Goal: Task Accomplishment & Management: Manage account settings

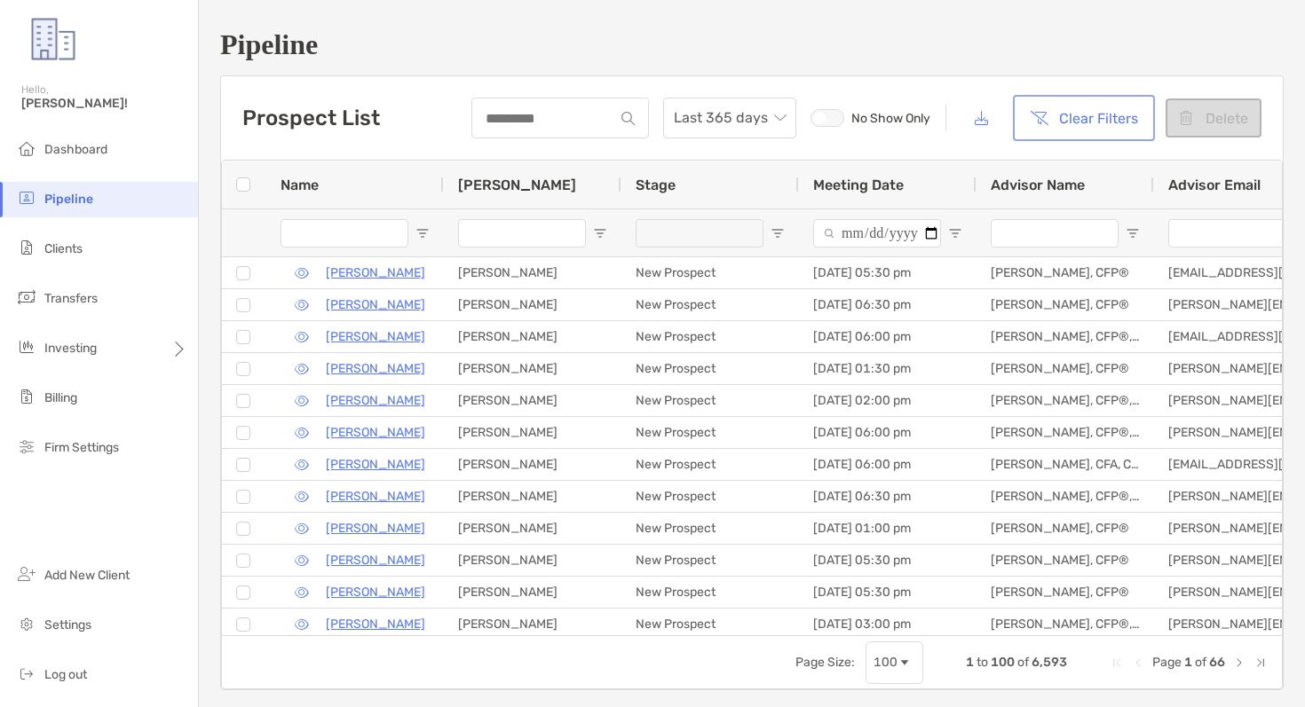
click at [1074, 114] on button "Clear Filters" at bounding box center [1083, 118] width 135 height 39
click at [107, 151] on span "Dashboard" at bounding box center [75, 149] width 63 height 15
click at [1045, 120] on button "Clear Filters" at bounding box center [1083, 118] width 135 height 39
click at [1060, 121] on button "Clear Filters" at bounding box center [1083, 118] width 135 height 39
click at [376, 225] on input "Name Filter Input" at bounding box center [344, 233] width 128 height 28
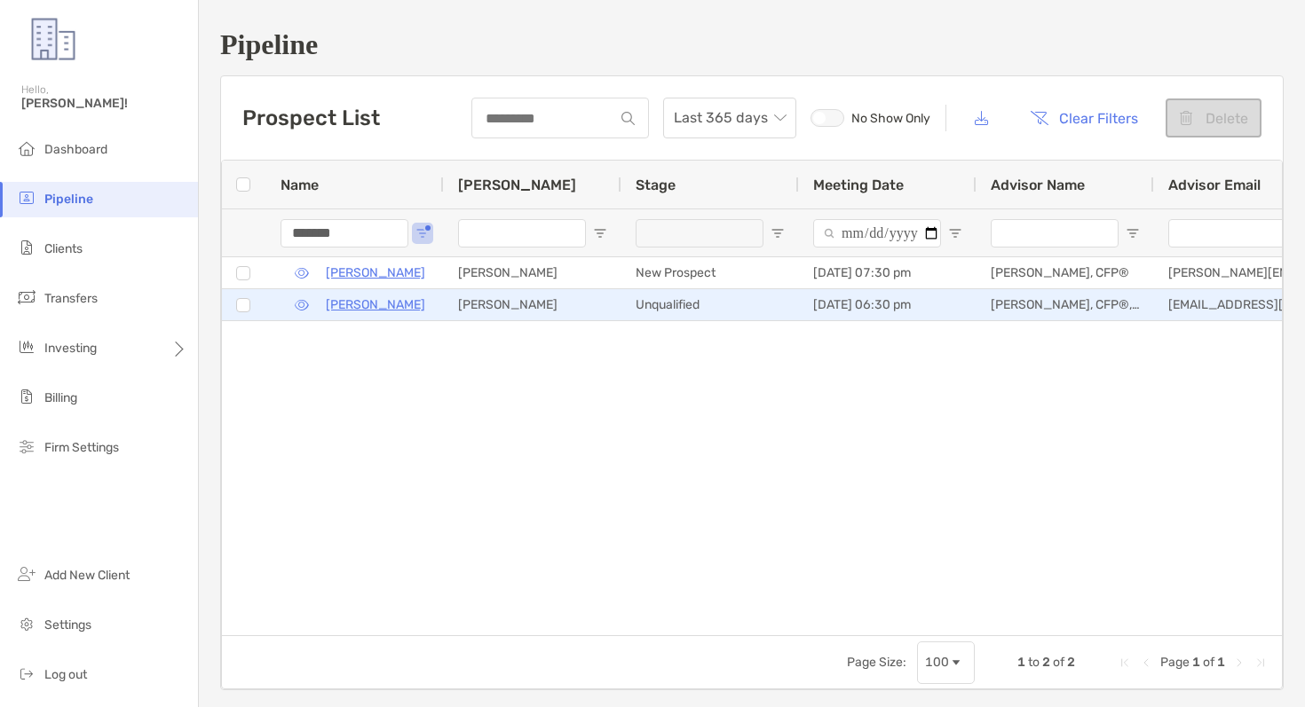
type input "*******"
click at [304, 303] on button "button" at bounding box center [301, 305] width 42 height 26
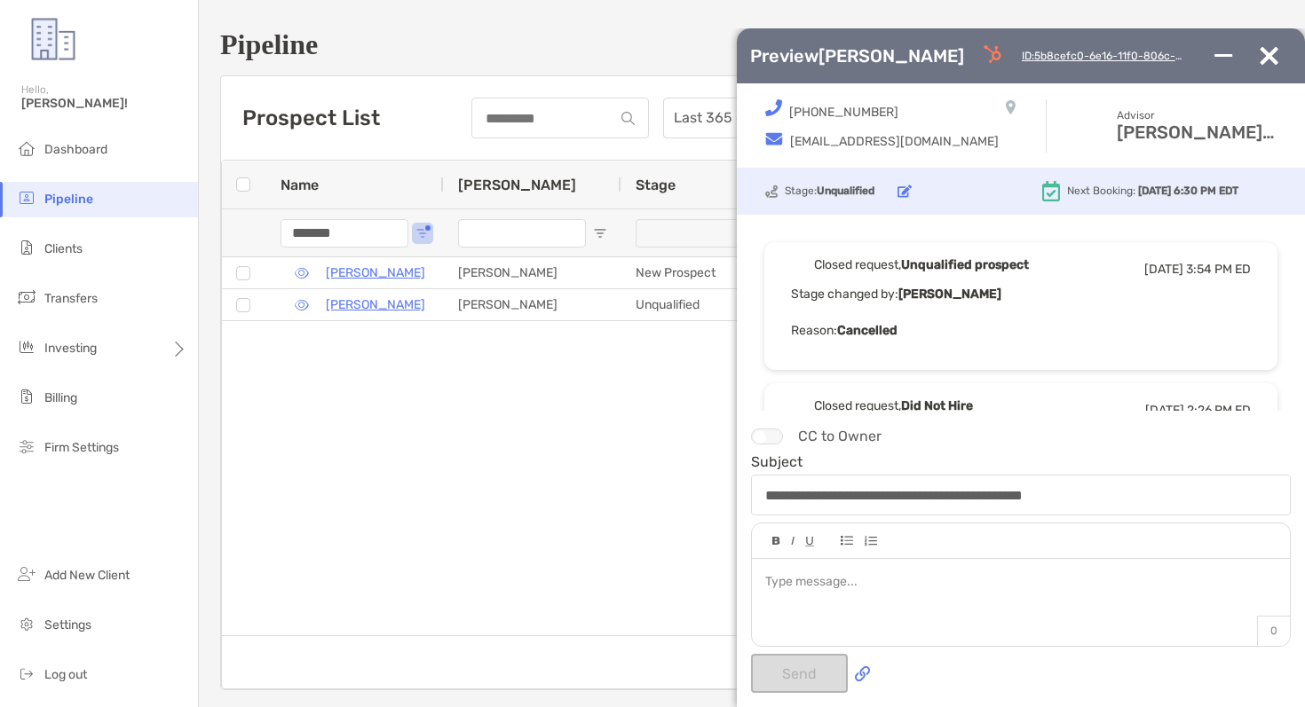
click at [1270, 53] on img "button" at bounding box center [1268, 56] width 19 height 18
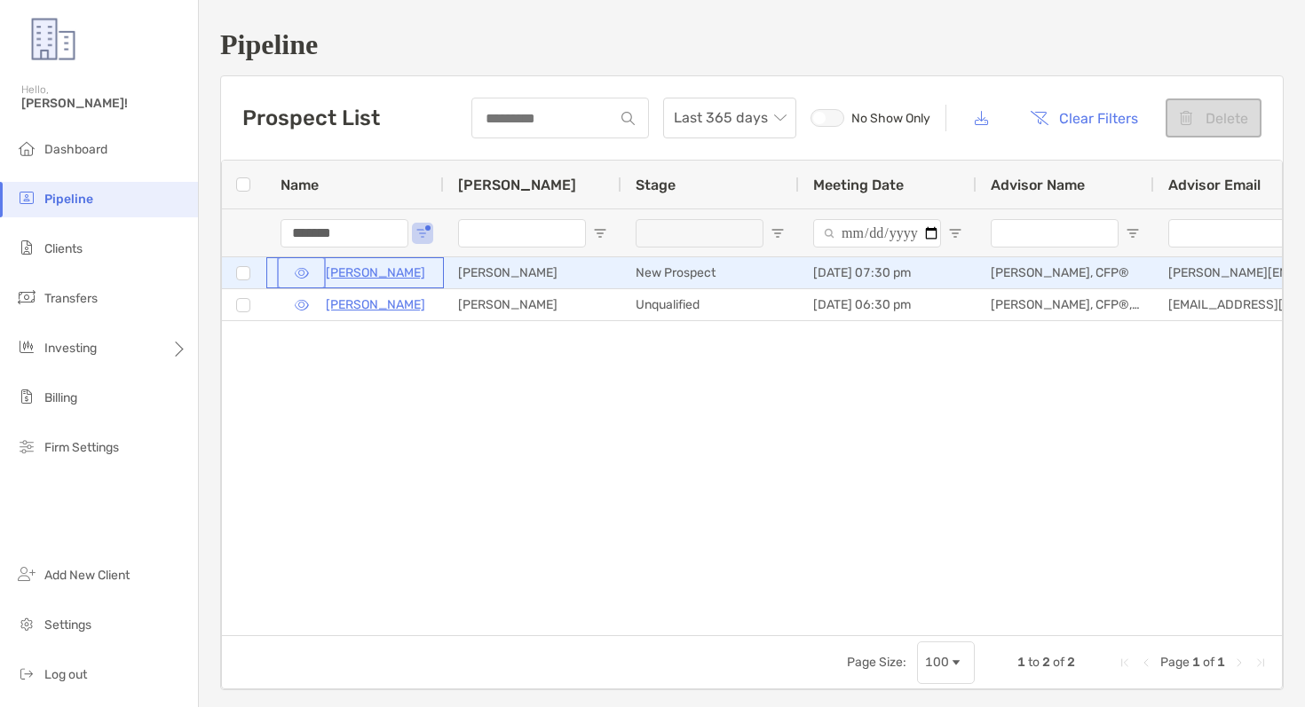
click at [300, 270] on button "button" at bounding box center [301, 273] width 42 height 26
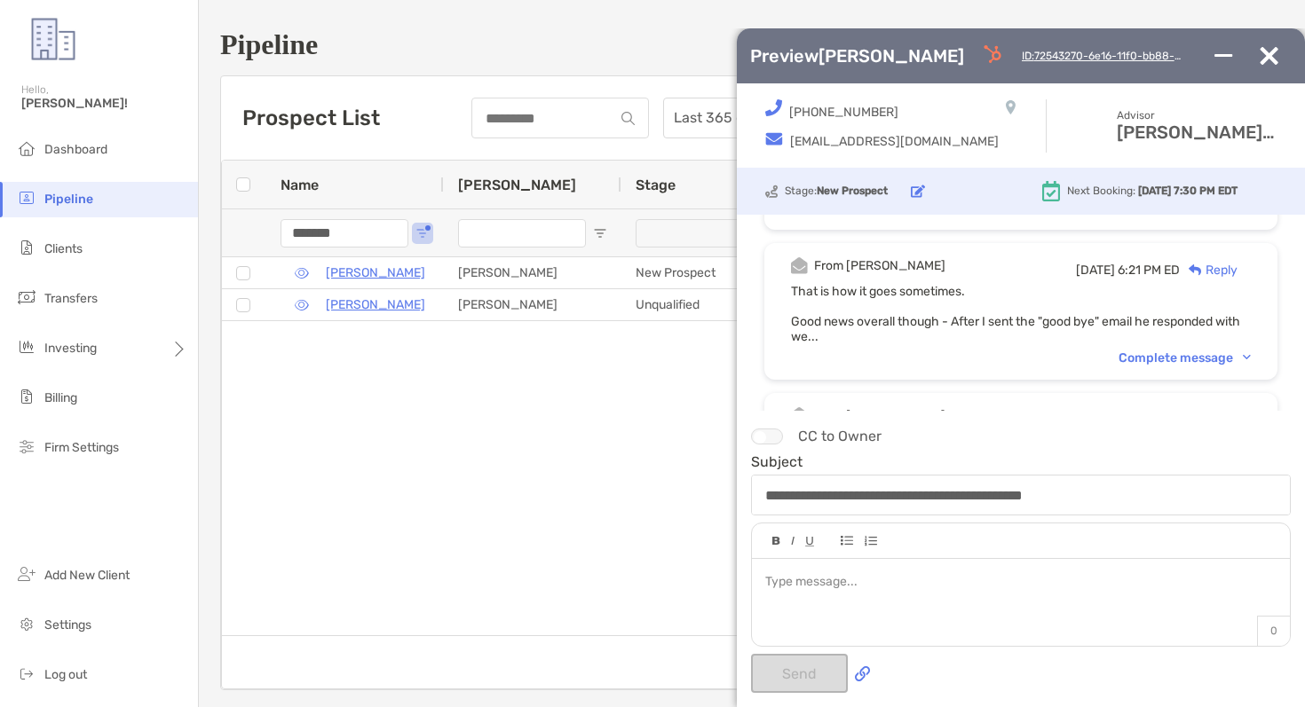
scroll to position [538, 0]
click at [1267, 51] on img "button" at bounding box center [1268, 56] width 19 height 18
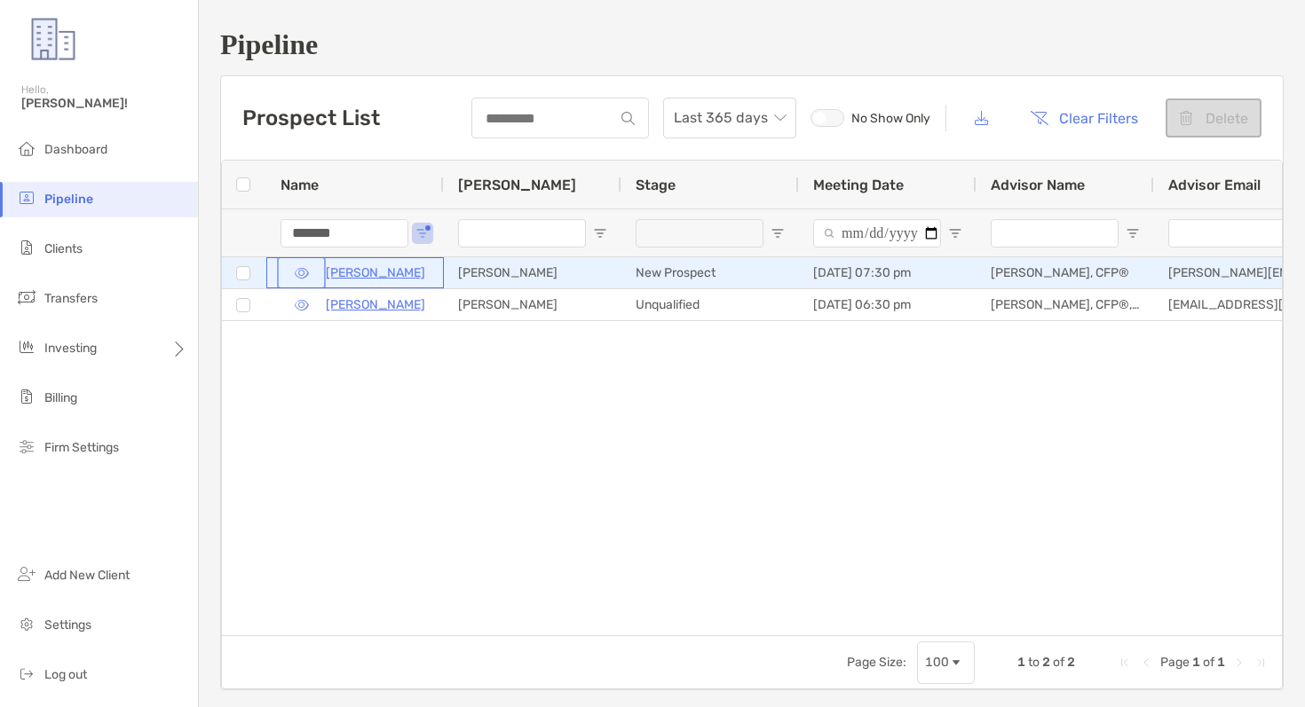
click at [299, 272] on button "button" at bounding box center [301, 273] width 42 height 26
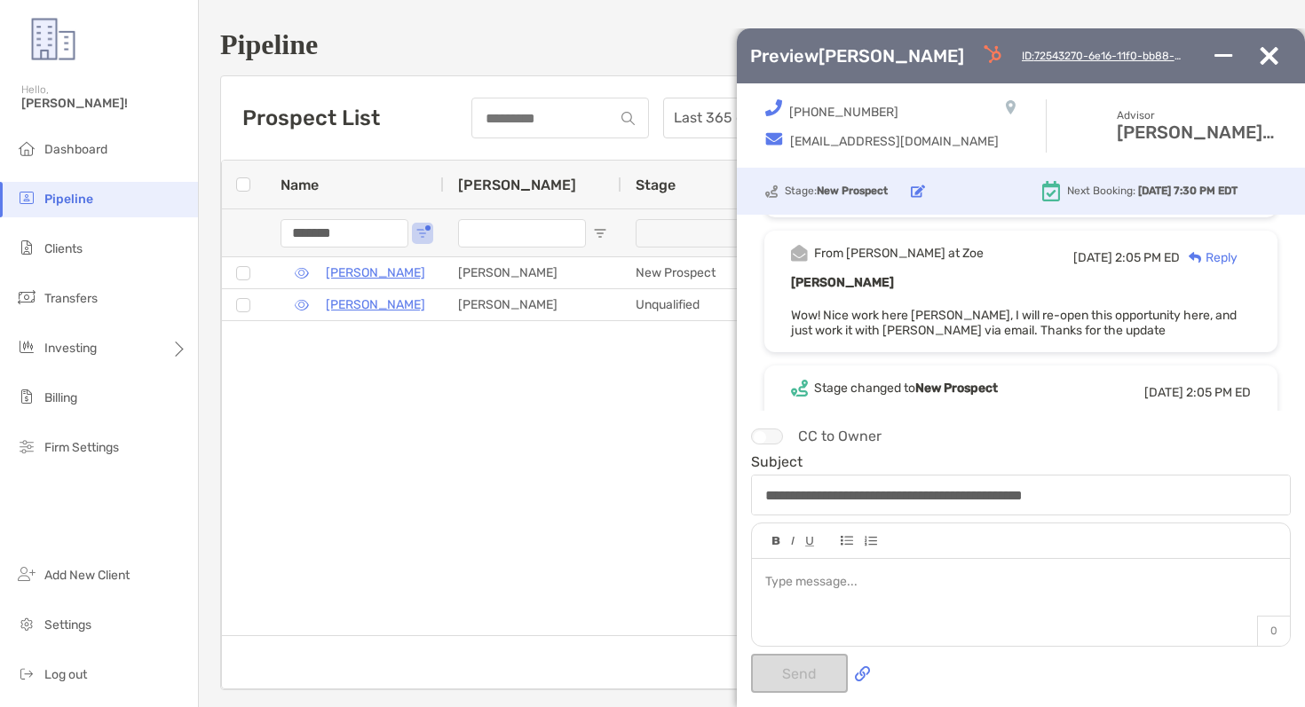
scroll to position [313, 0]
click at [1272, 57] on img "button" at bounding box center [1268, 56] width 19 height 18
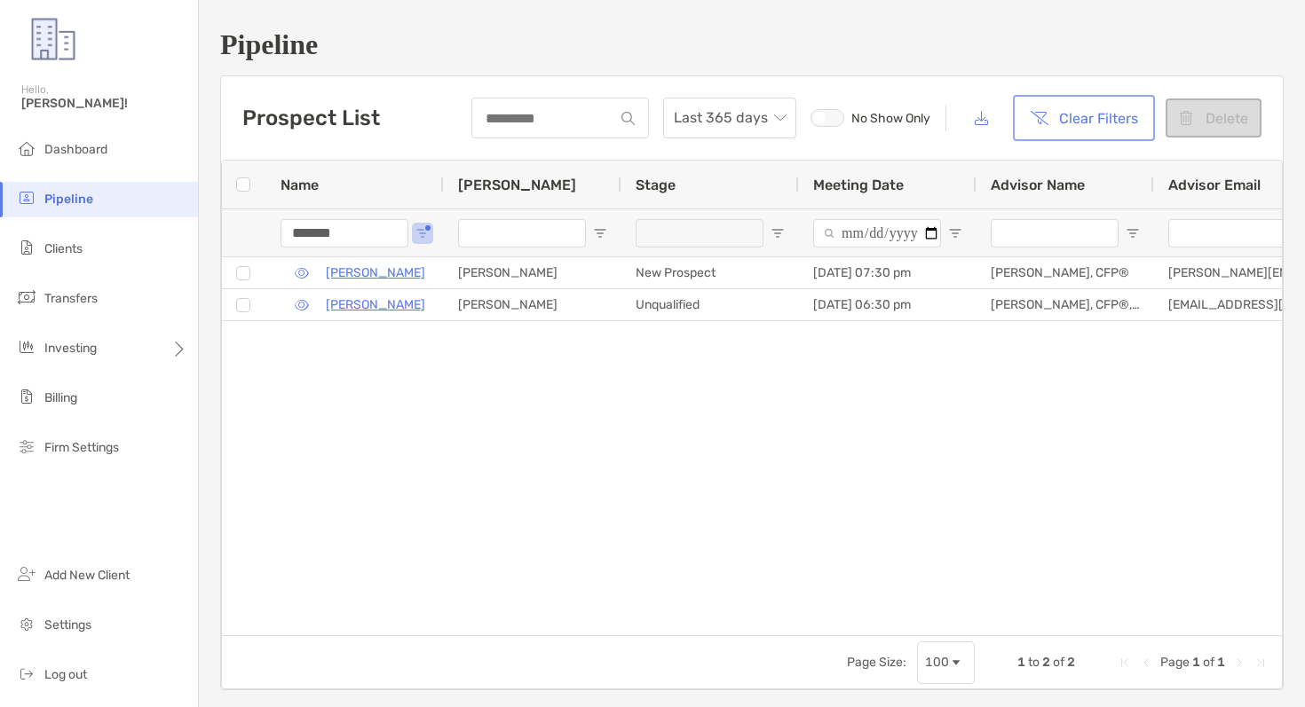
click at [1111, 125] on button "Clear Filters" at bounding box center [1083, 118] width 135 height 39
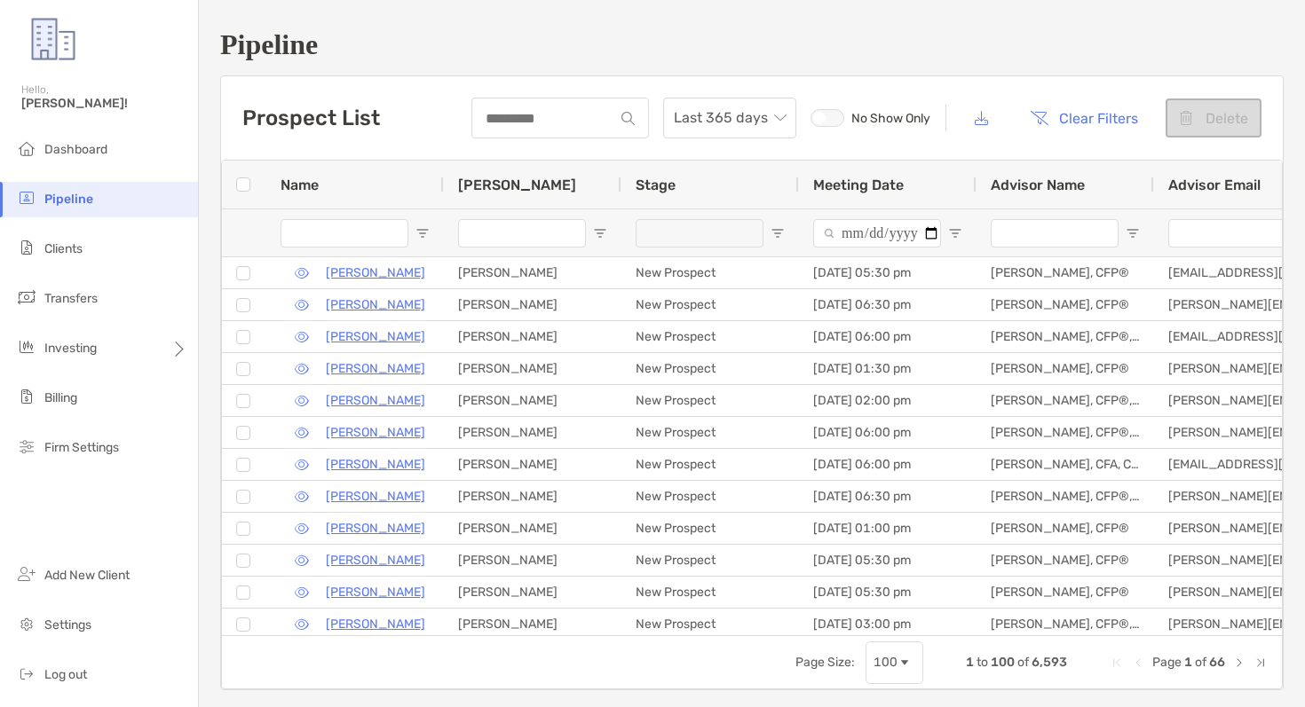
click at [332, 231] on input "Name Filter Input" at bounding box center [344, 233] width 128 height 28
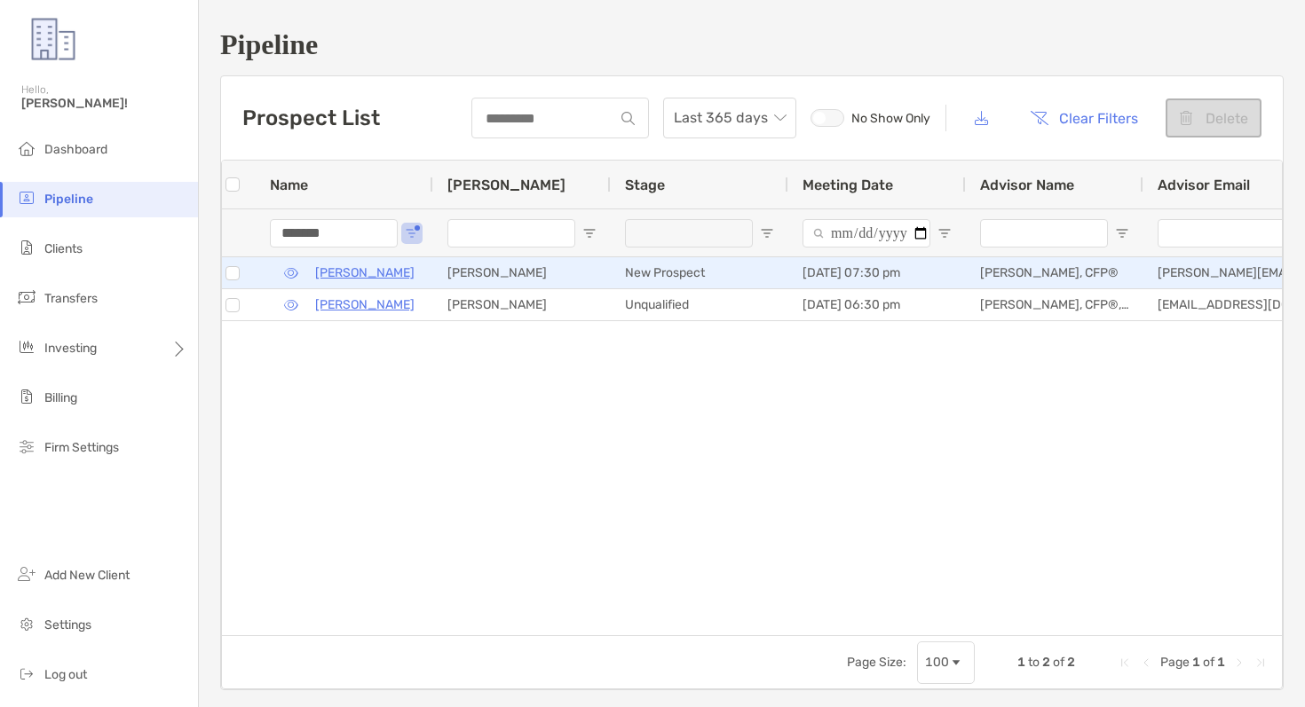
scroll to position [0, 0]
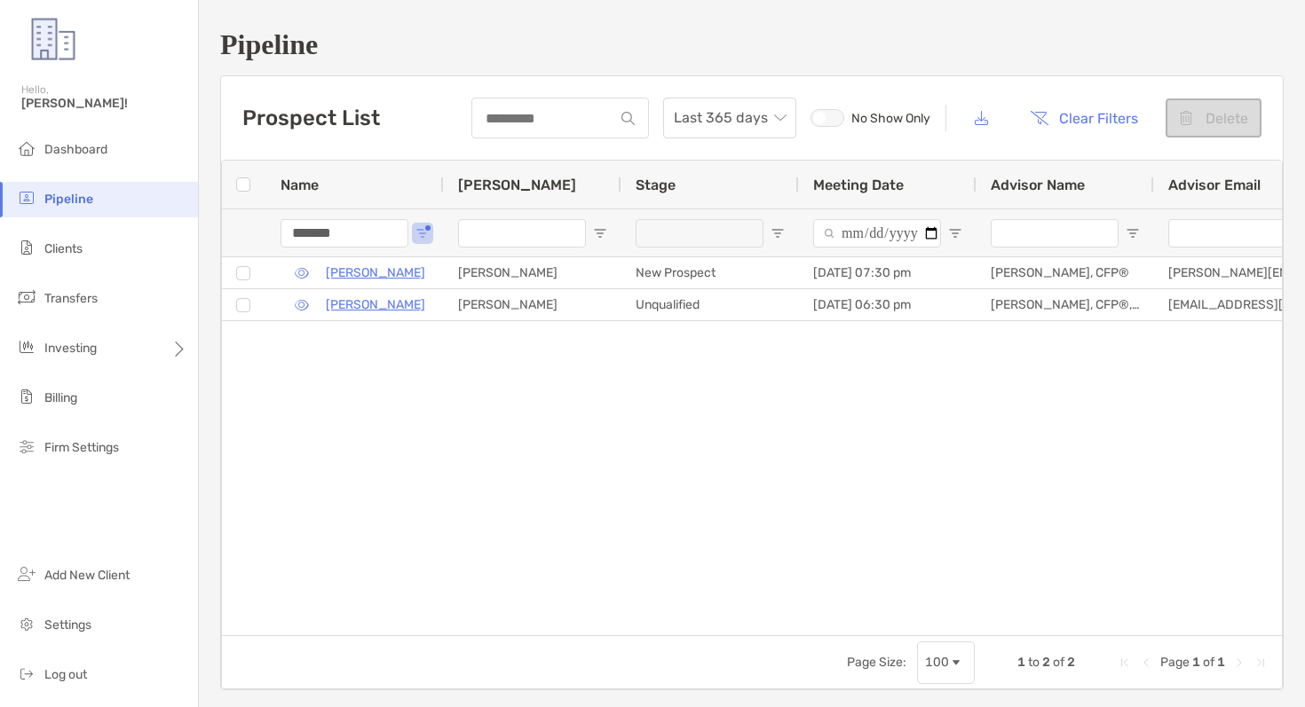
type input "*******"
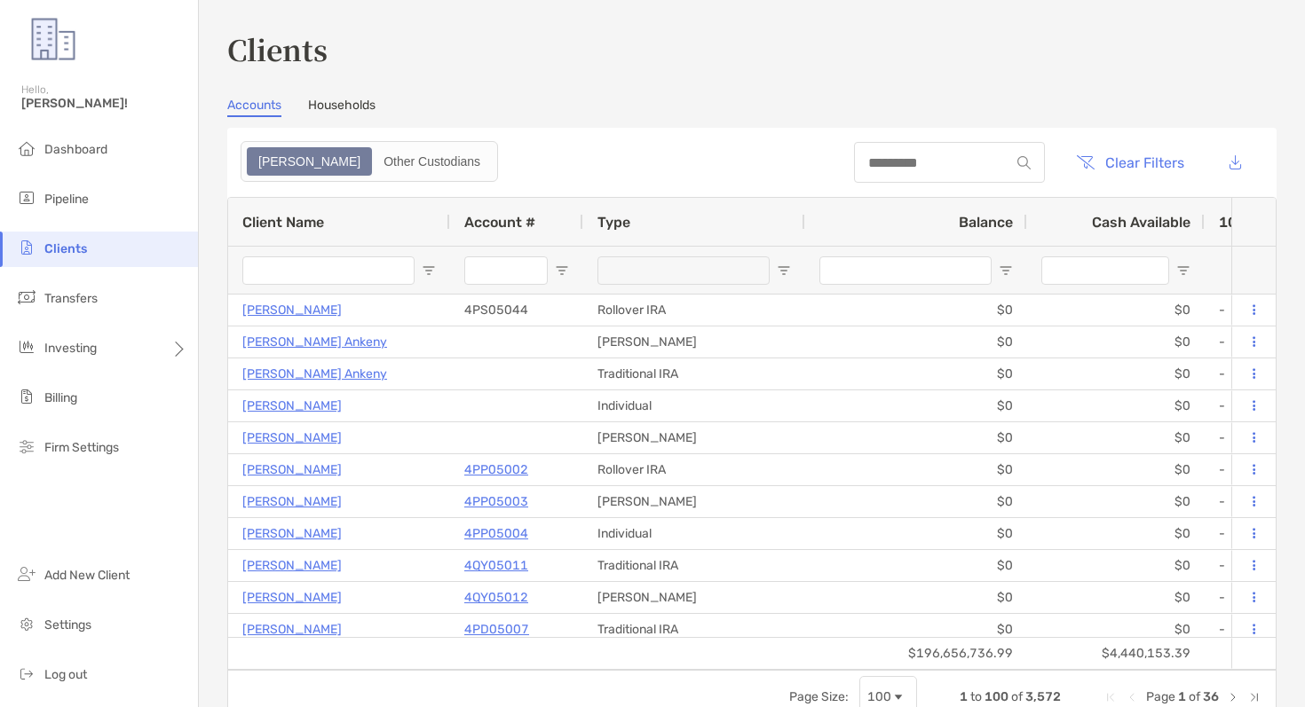
click at [522, 270] on input "Account # Filter Input" at bounding box center [505, 271] width 83 height 28
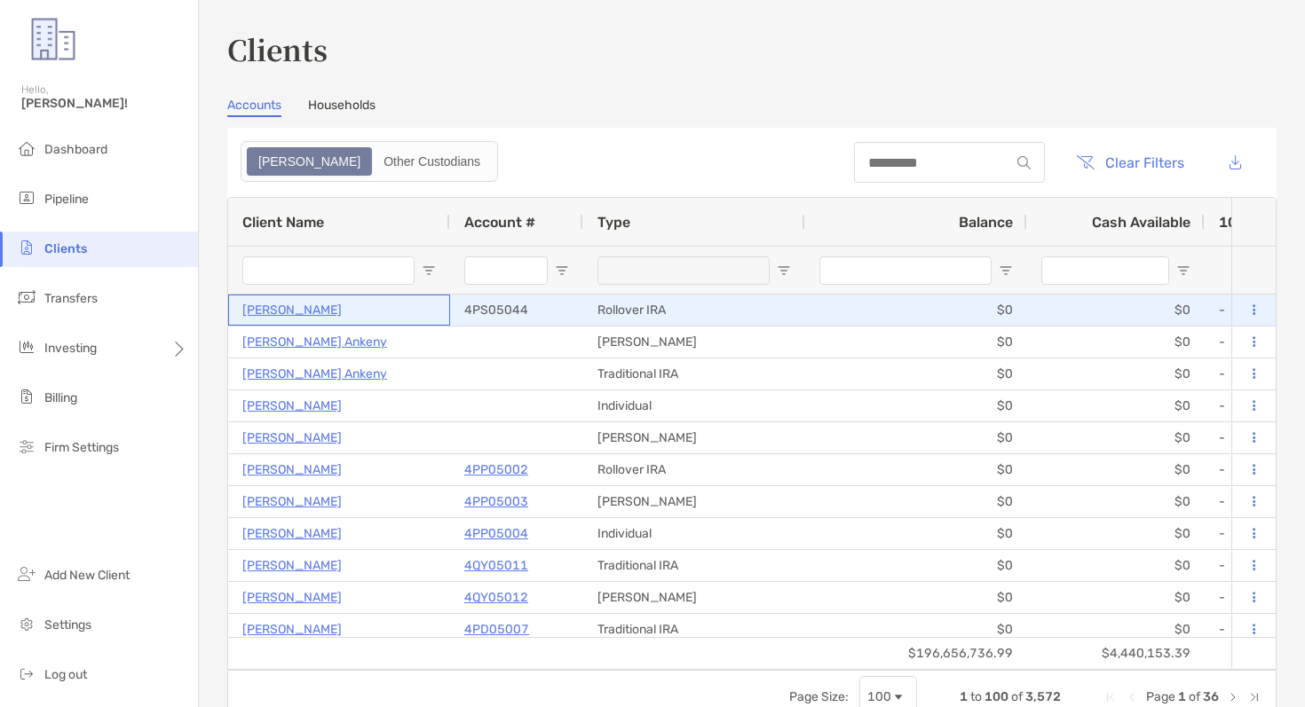
click at [301, 312] on p "Richard Welsh" at bounding box center [291, 310] width 99 height 22
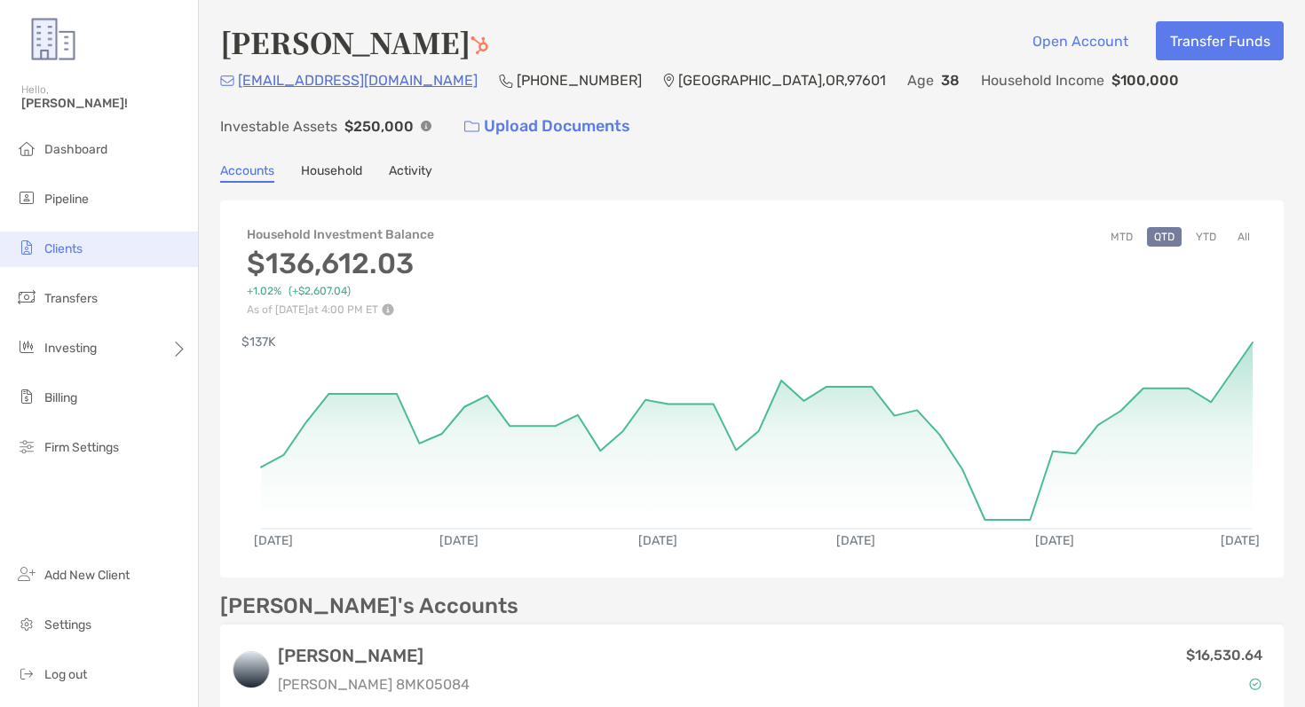
click at [122, 237] on li "Clients" at bounding box center [99, 250] width 198 height 36
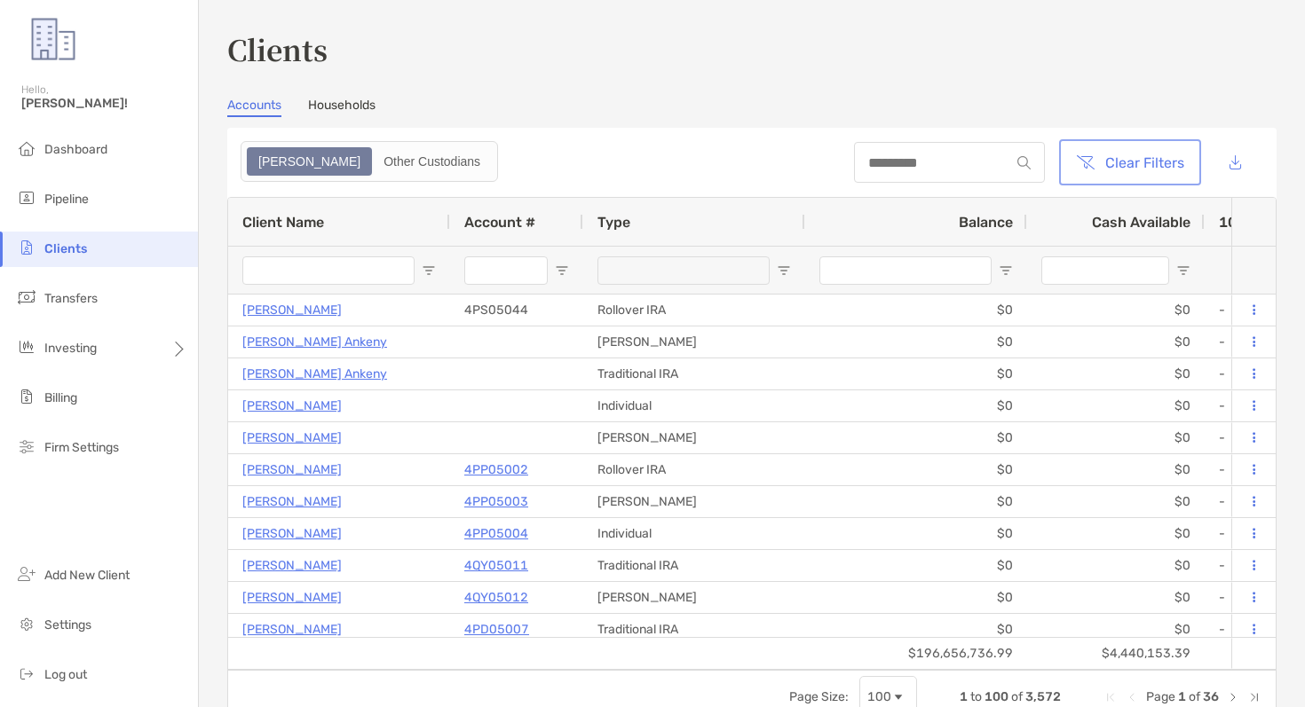
click at [1117, 161] on button "Clear Filters" at bounding box center [1129, 162] width 135 height 39
click at [510, 277] on input "Account # Filter Input" at bounding box center [505, 271] width 83 height 28
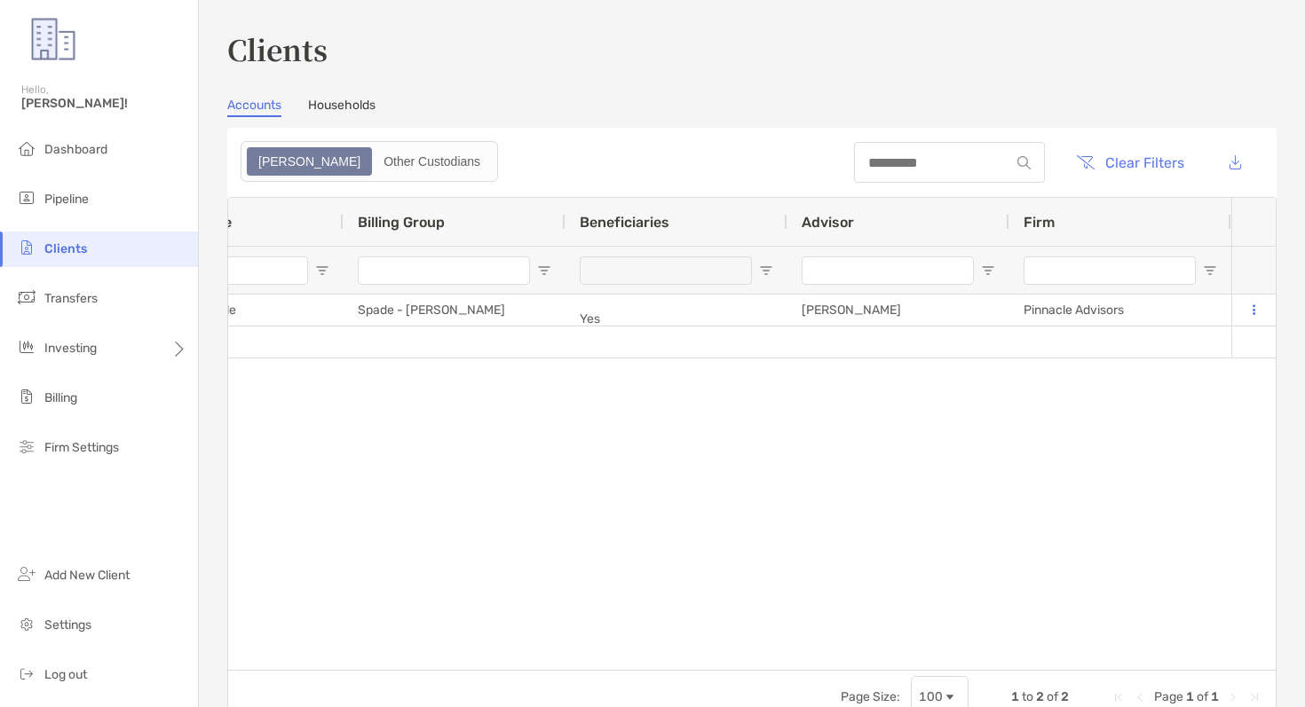
type input "********"
click at [1116, 167] on button "Clear Filters" at bounding box center [1129, 162] width 135 height 39
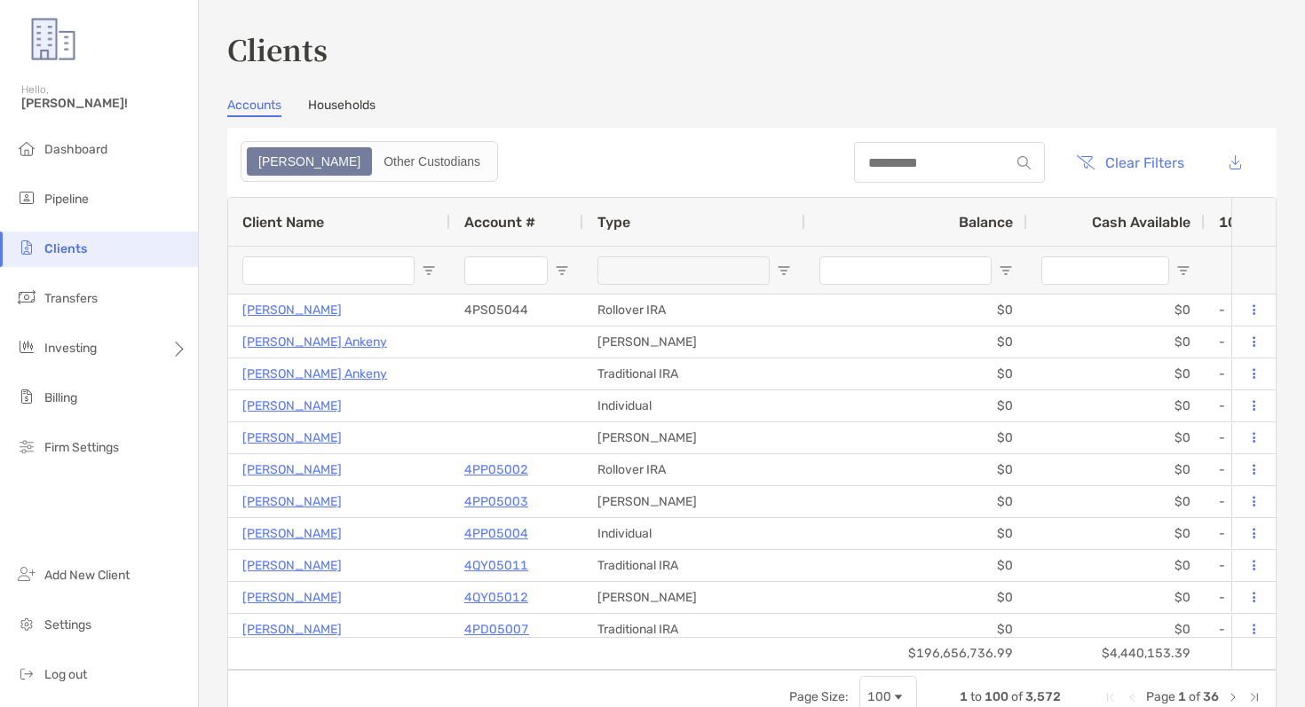
click at [369, 263] on input "Client Name Filter Input" at bounding box center [328, 271] width 172 height 28
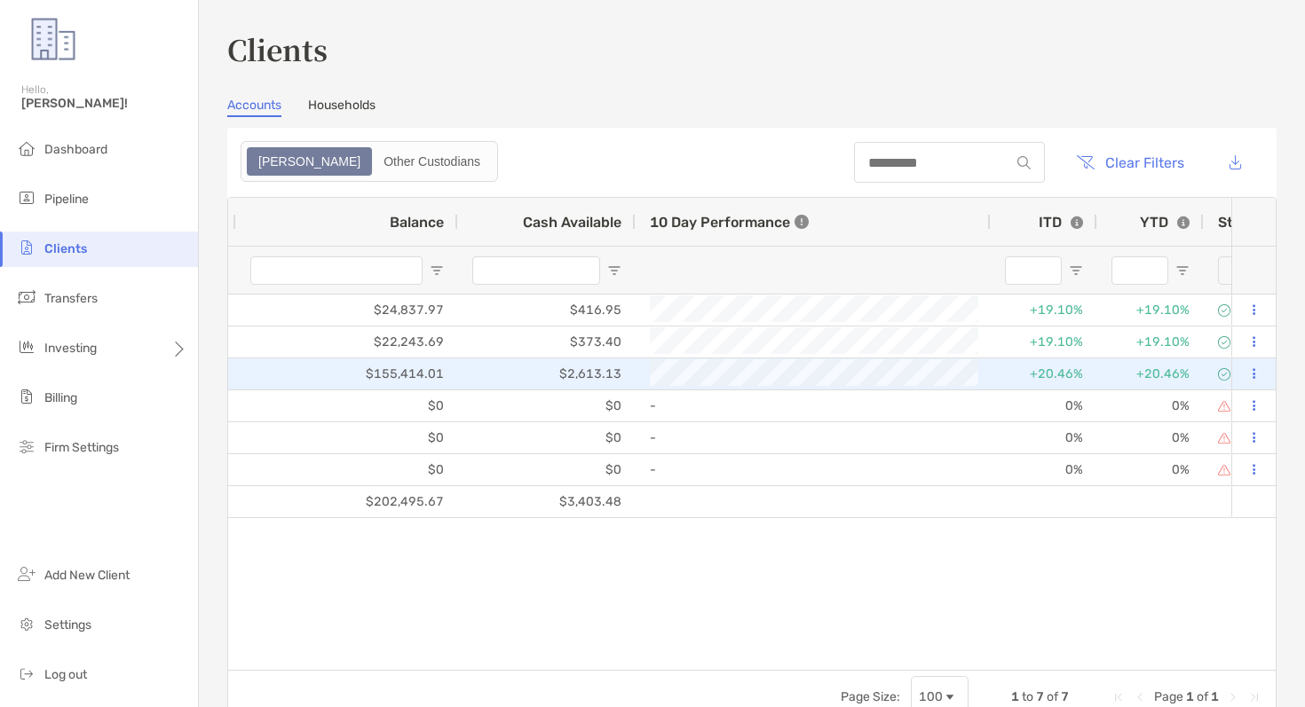
scroll to position [0, 983]
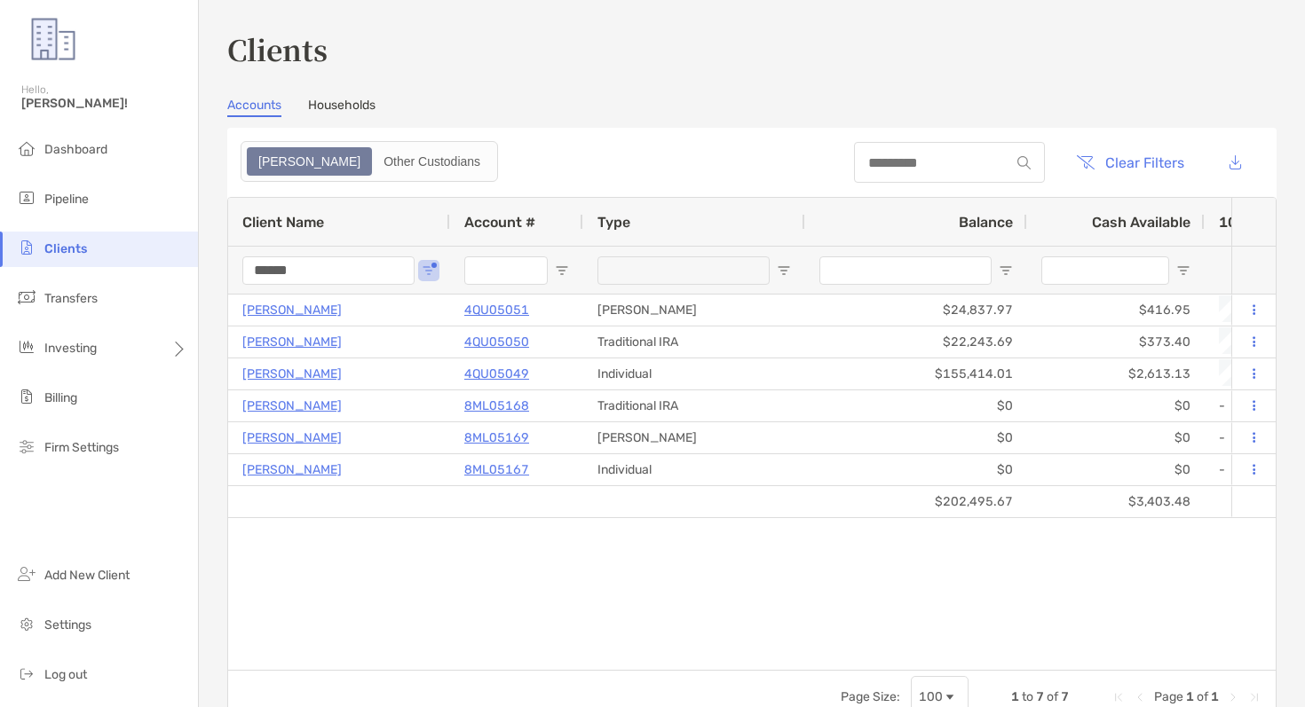
type input "******"
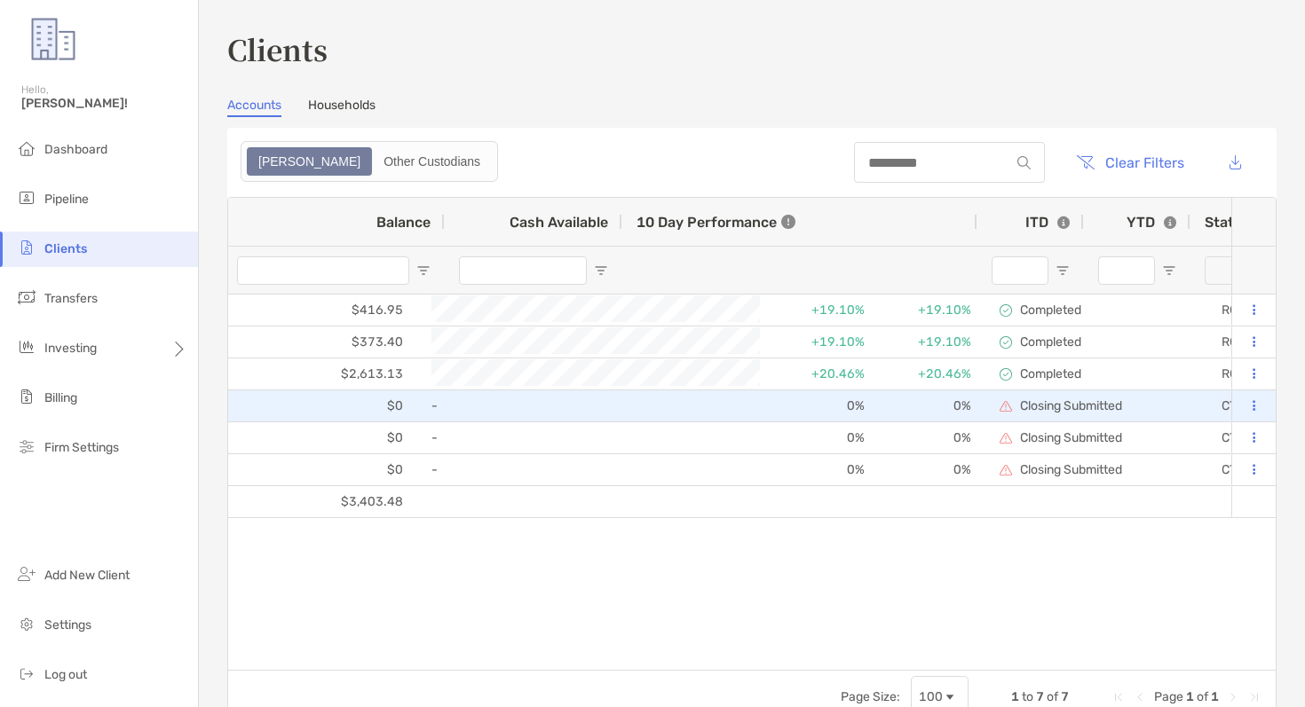
scroll to position [0, 802]
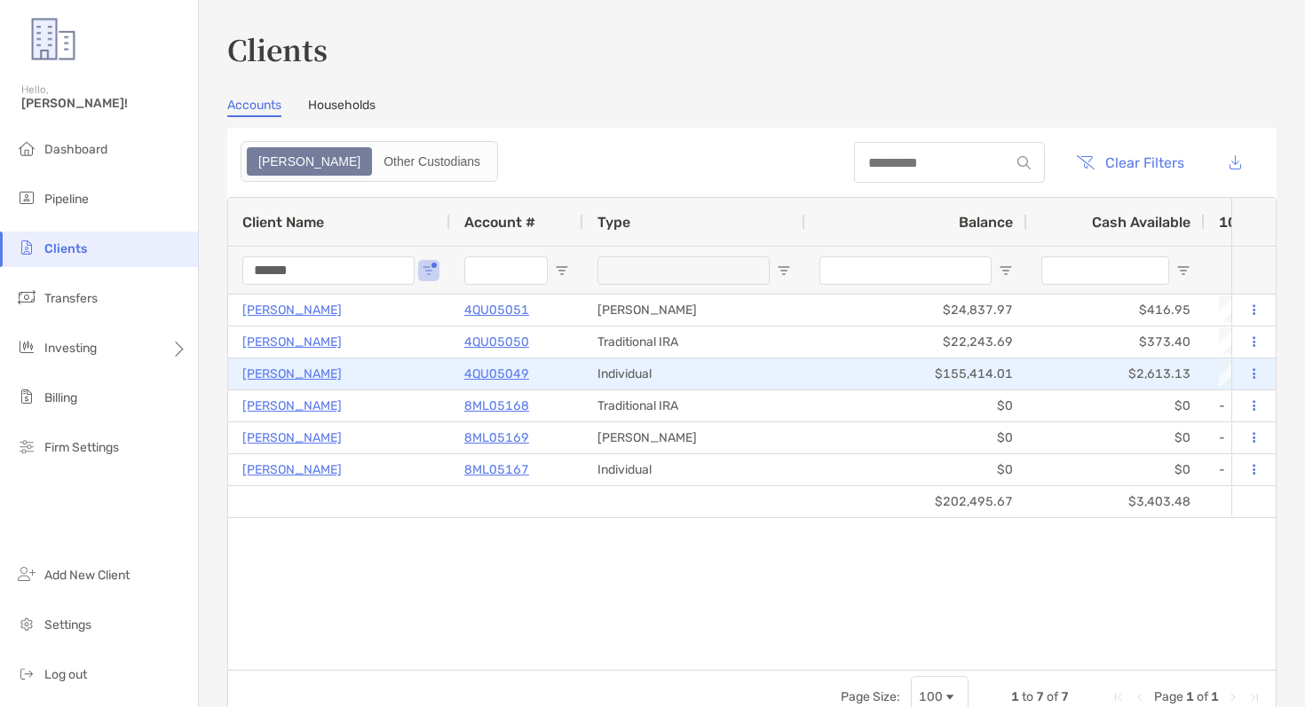
click at [342, 374] on p "Michael Pitsenberger" at bounding box center [291, 374] width 99 height 22
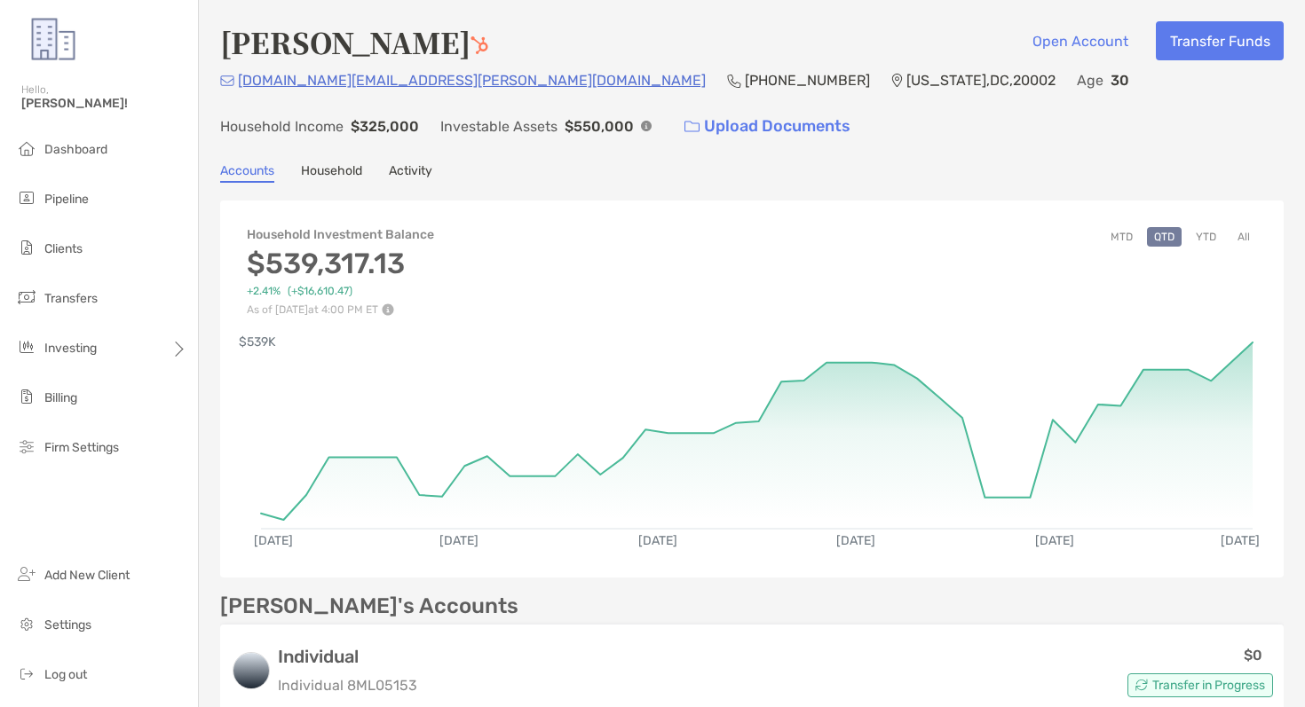
click at [1204, 236] on button "YTD" at bounding box center [1205, 237] width 35 height 20
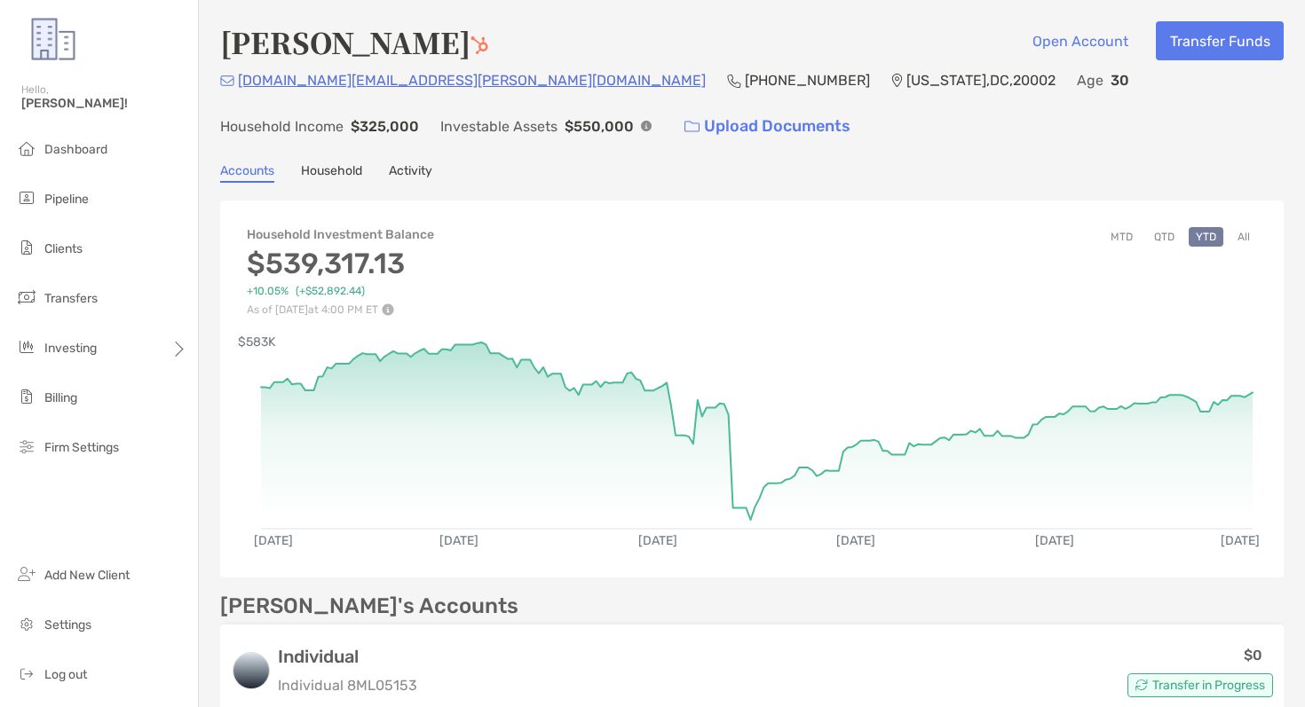
click at [1242, 236] on button "All" at bounding box center [1243, 237] width 27 height 20
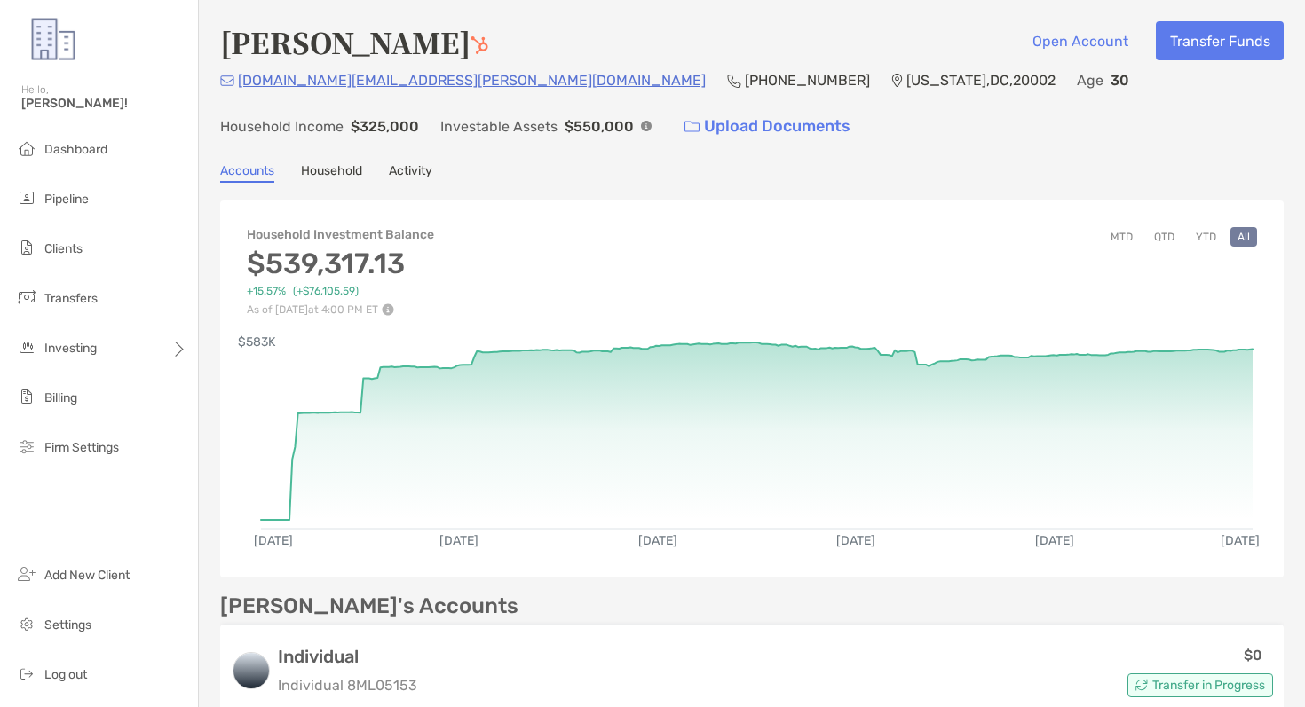
click at [1154, 235] on button "QTD" at bounding box center [1164, 237] width 35 height 20
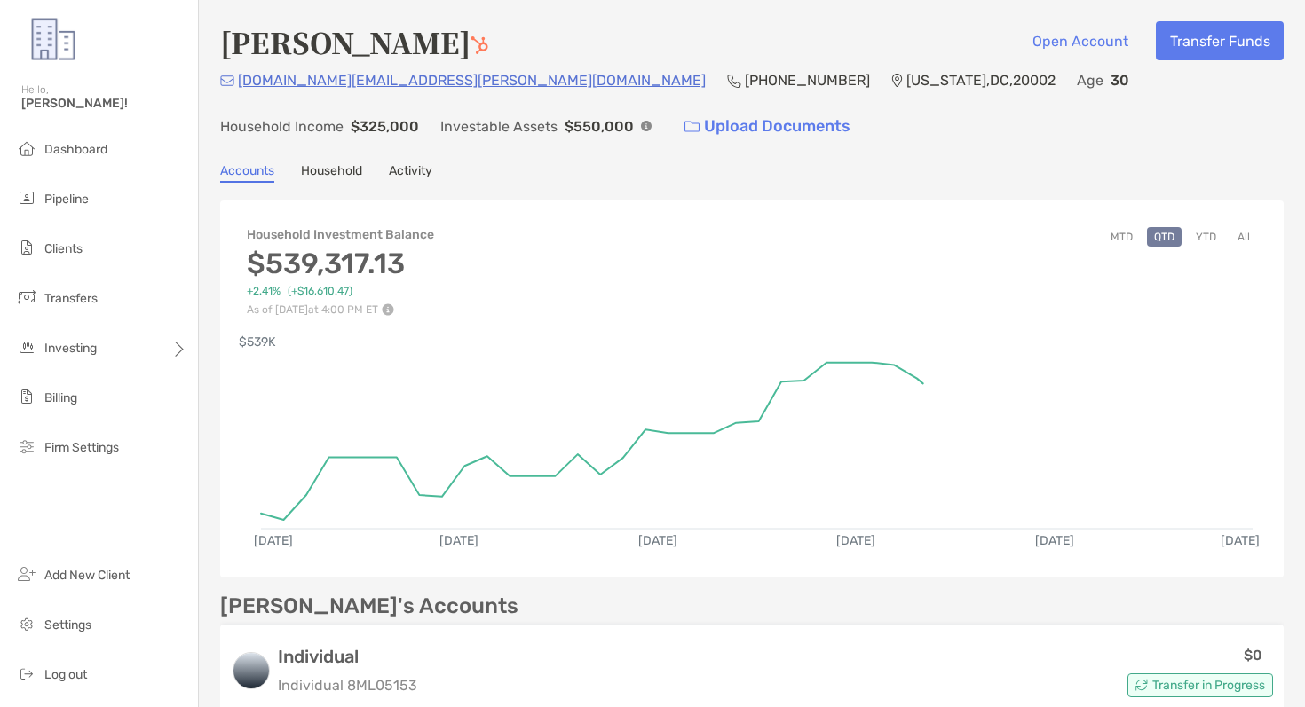
click at [1125, 232] on button "MTD" at bounding box center [1121, 237] width 36 height 20
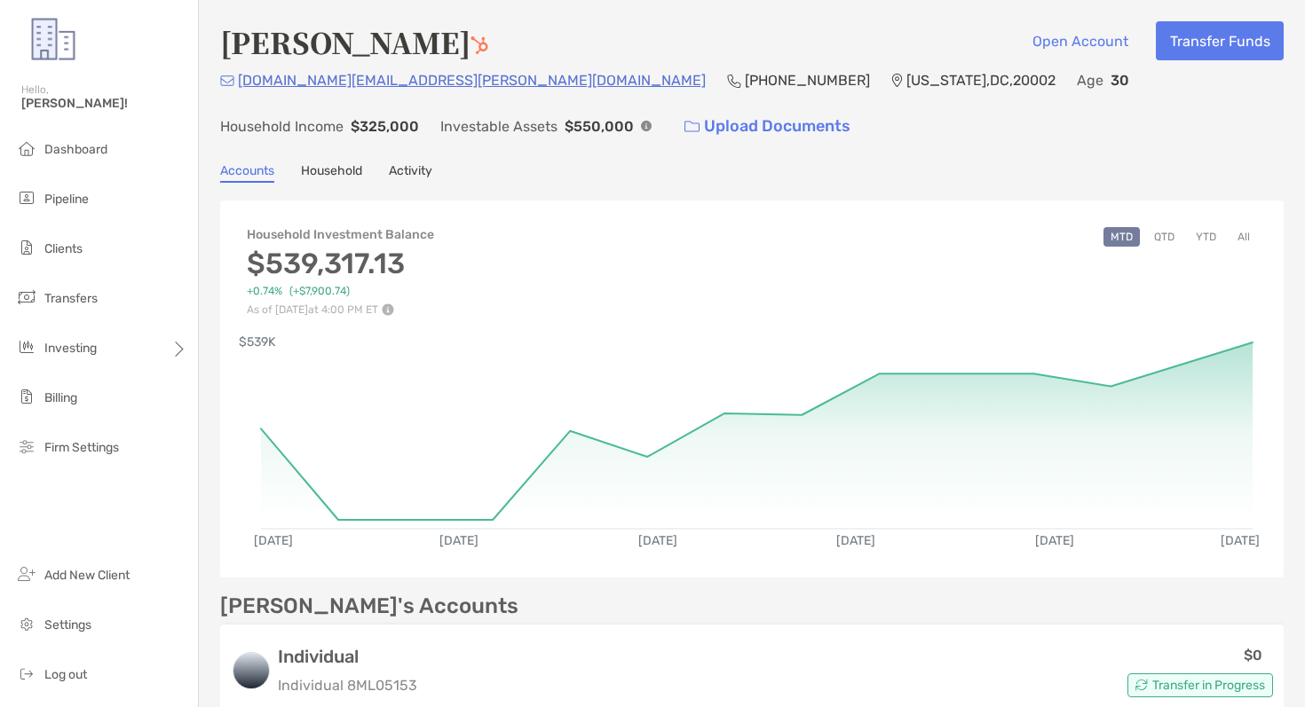
click at [1159, 234] on button "QTD" at bounding box center [1164, 237] width 35 height 20
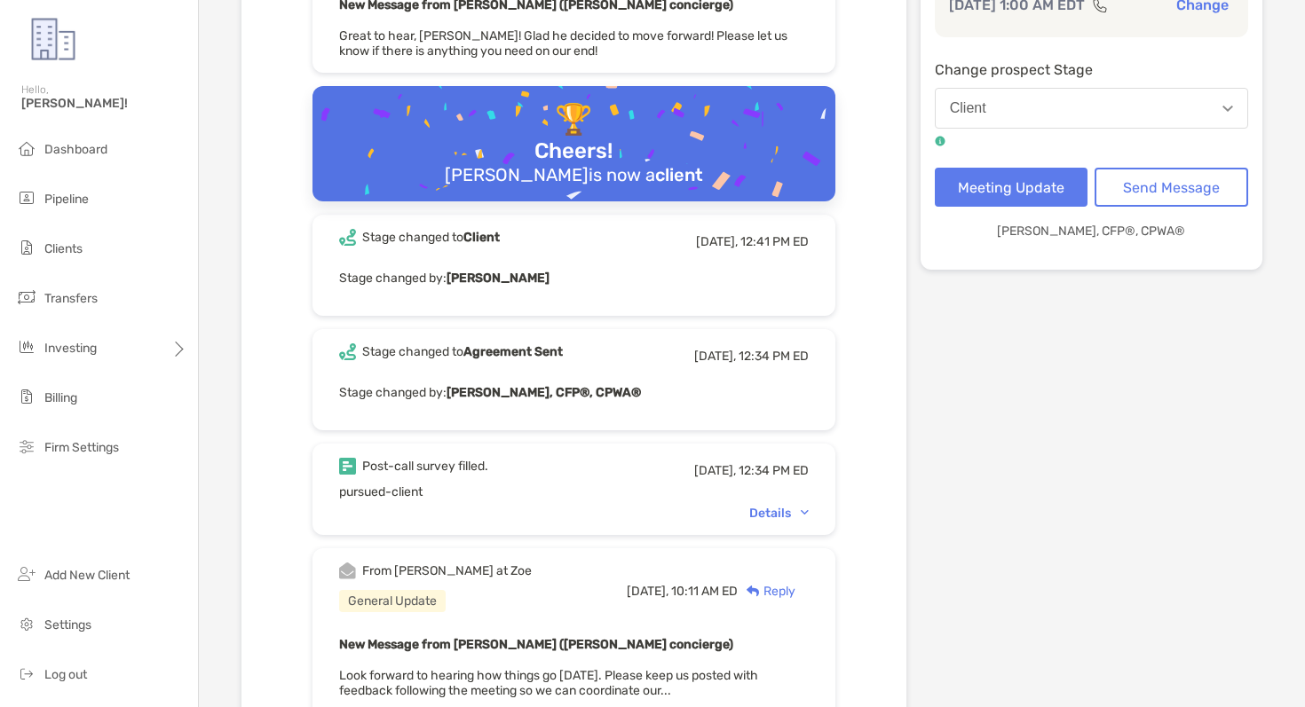
scroll to position [320, 0]
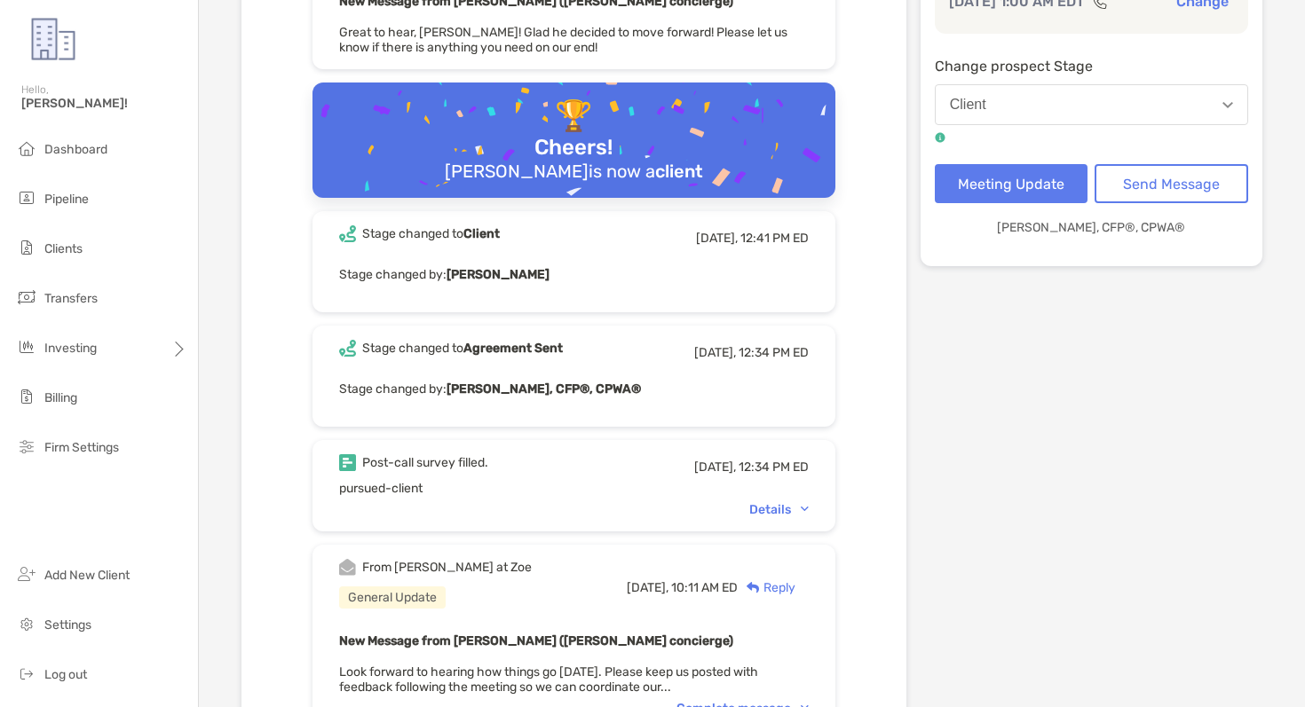
click at [766, 506] on div "Details" at bounding box center [778, 509] width 59 height 15
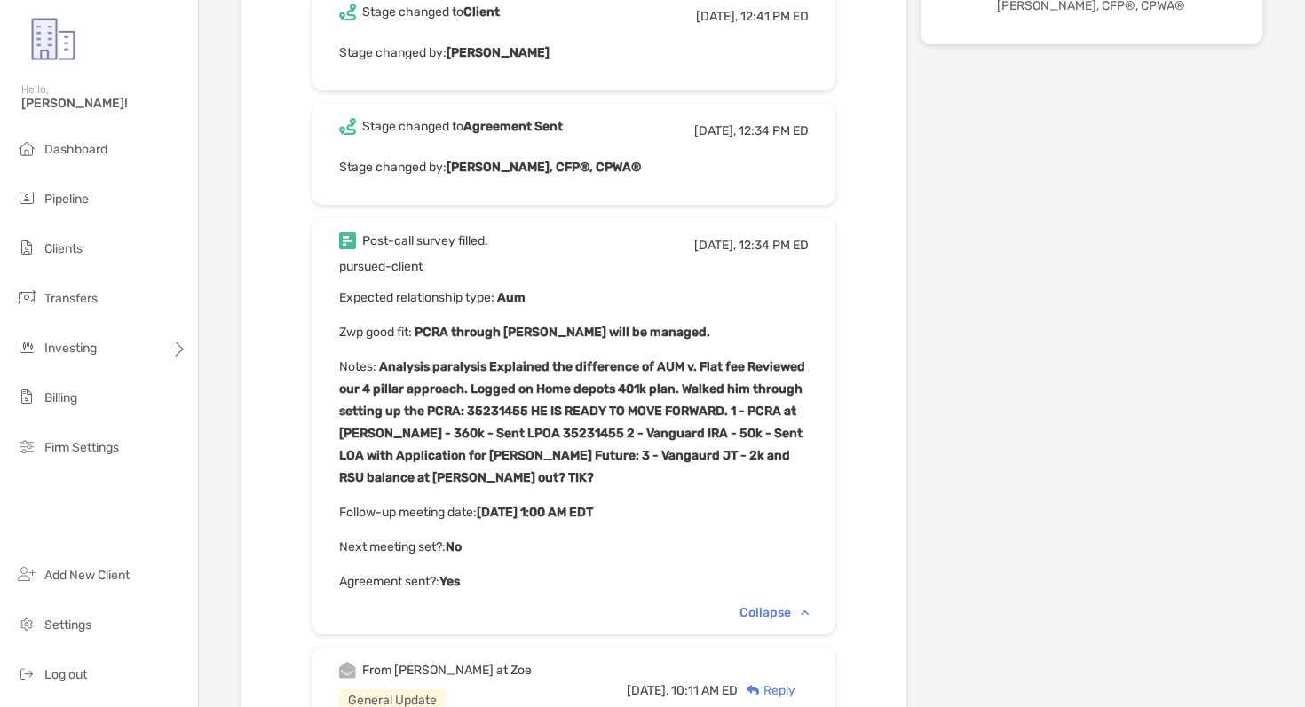
scroll to position [0, 0]
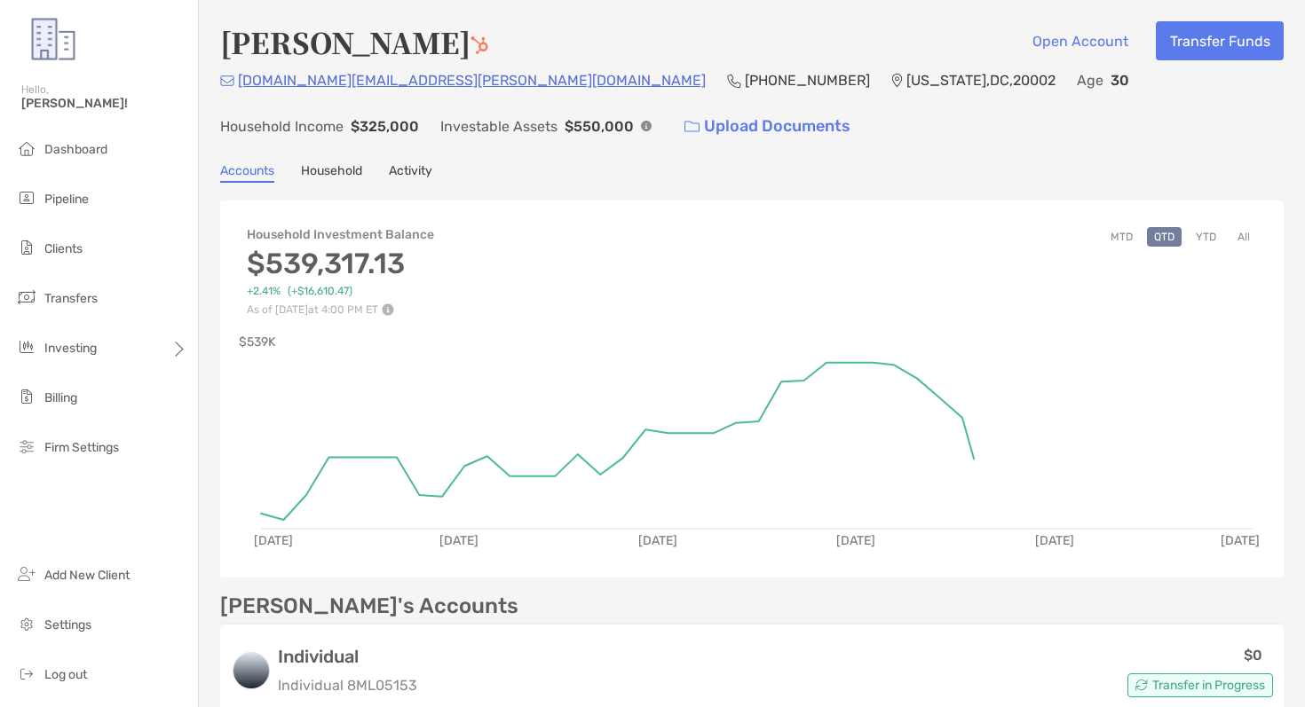
click at [1211, 233] on button "YTD" at bounding box center [1205, 237] width 35 height 20
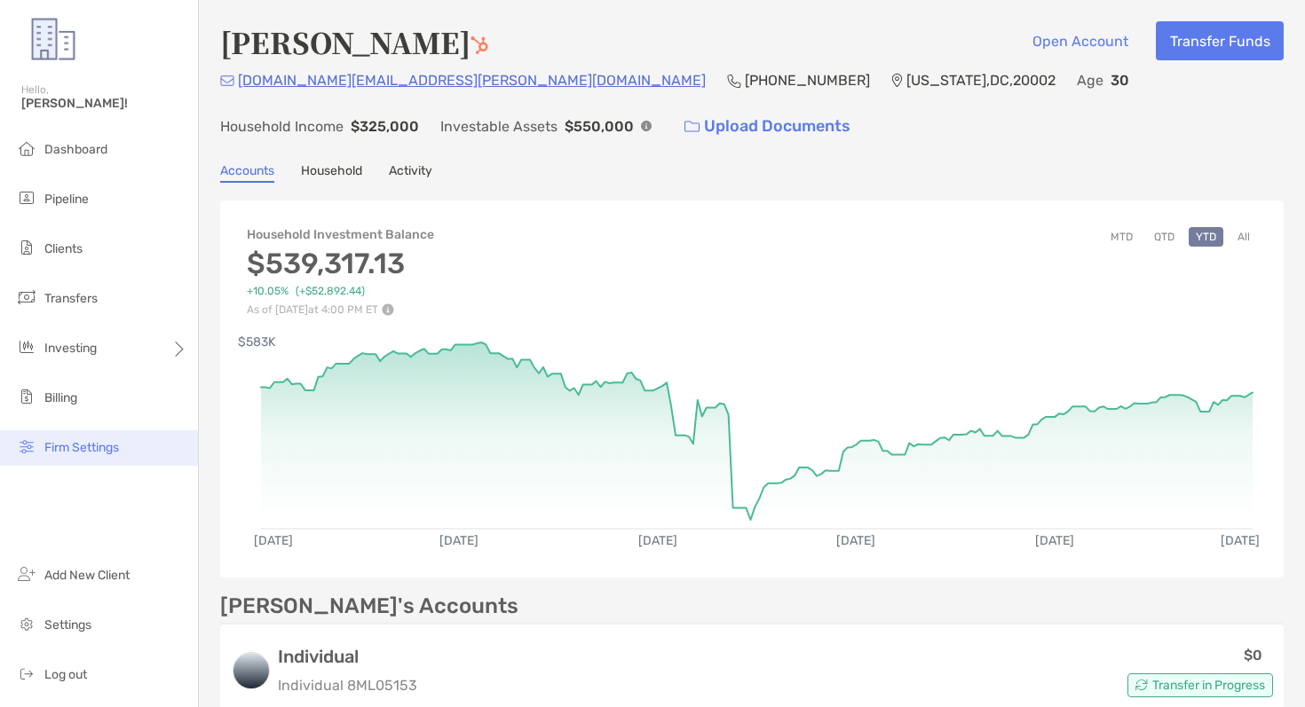
click at [98, 447] on span "Firm Settings" at bounding box center [81, 447] width 75 height 15
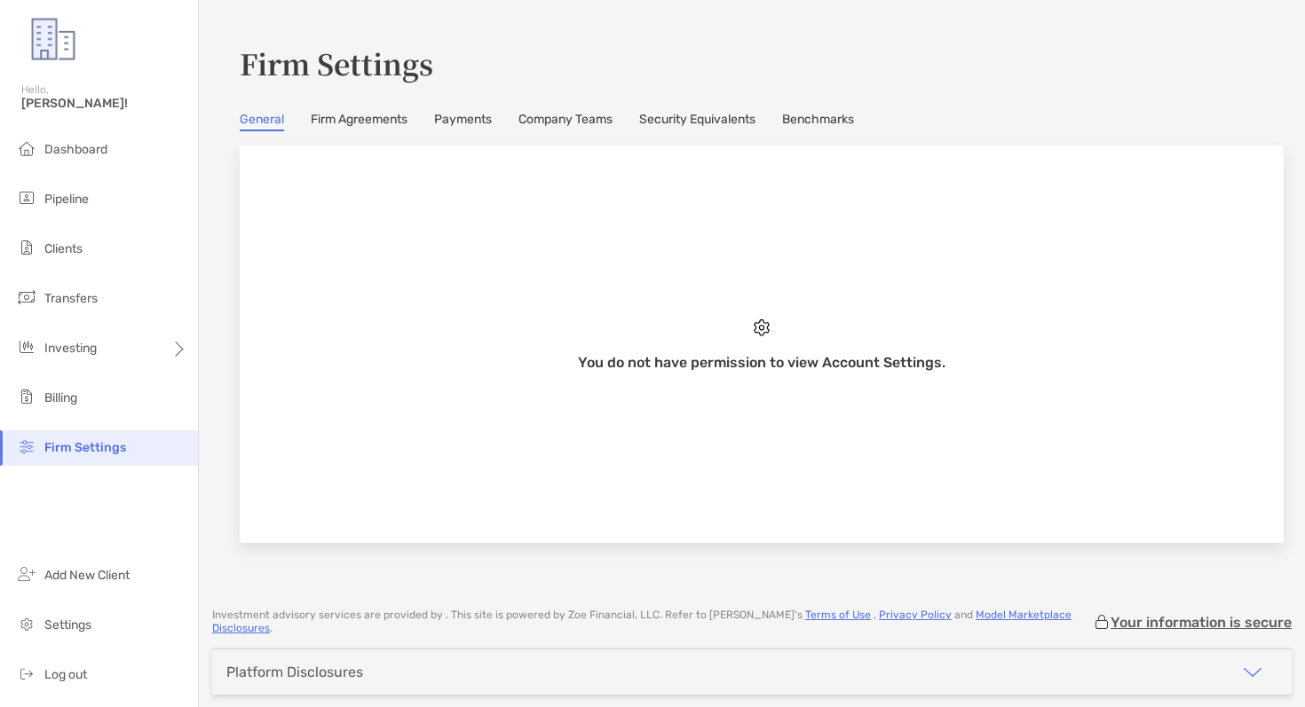
click at [566, 114] on link "Company Teams" at bounding box center [565, 122] width 94 height 20
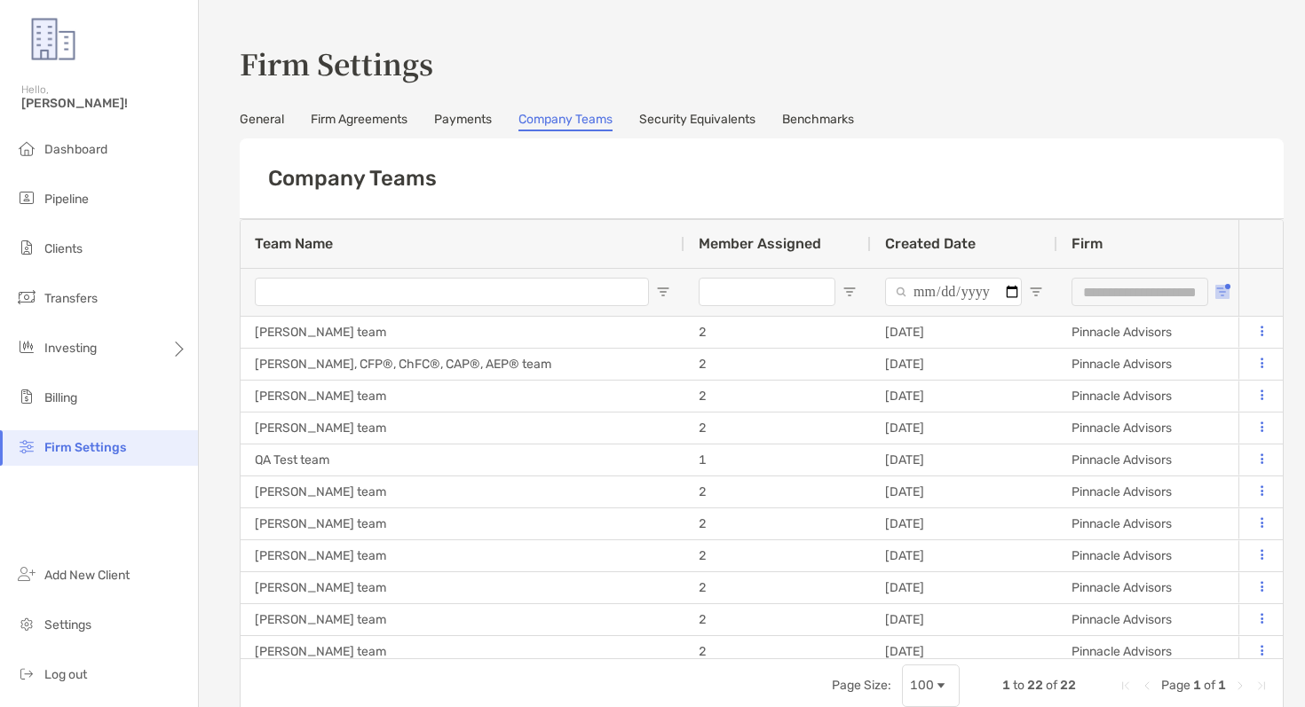
click at [1224, 292] on span "Open Filter Menu" at bounding box center [1222, 292] width 14 height 14
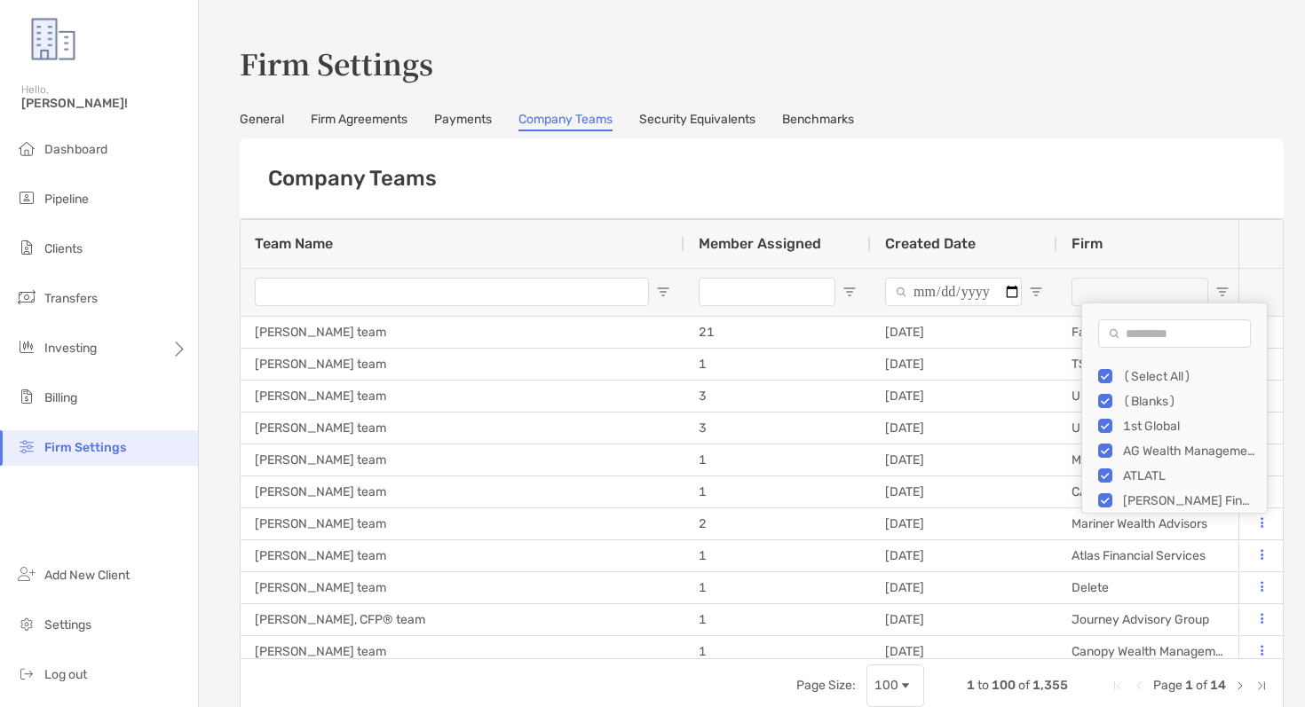
type input "***"
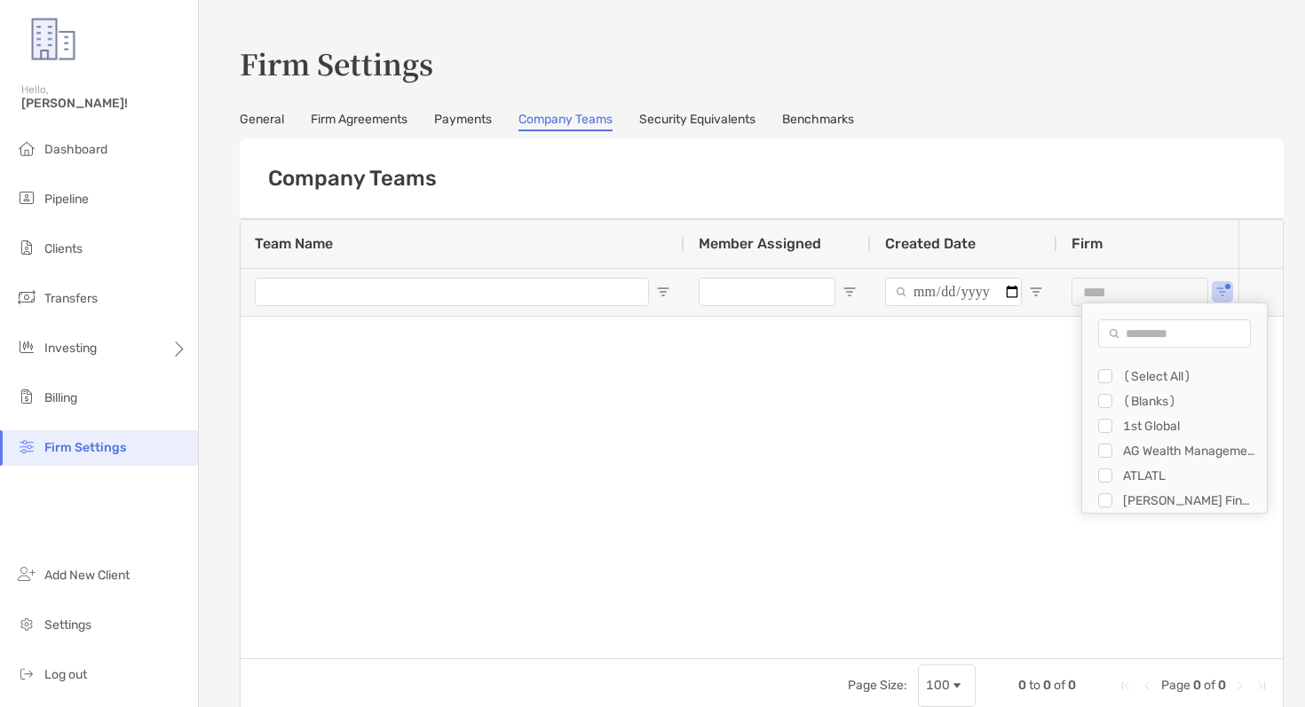
click at [1137, 325] on input "Search filter values" at bounding box center [1174, 334] width 153 height 28
type input "*****"
type input "**********"
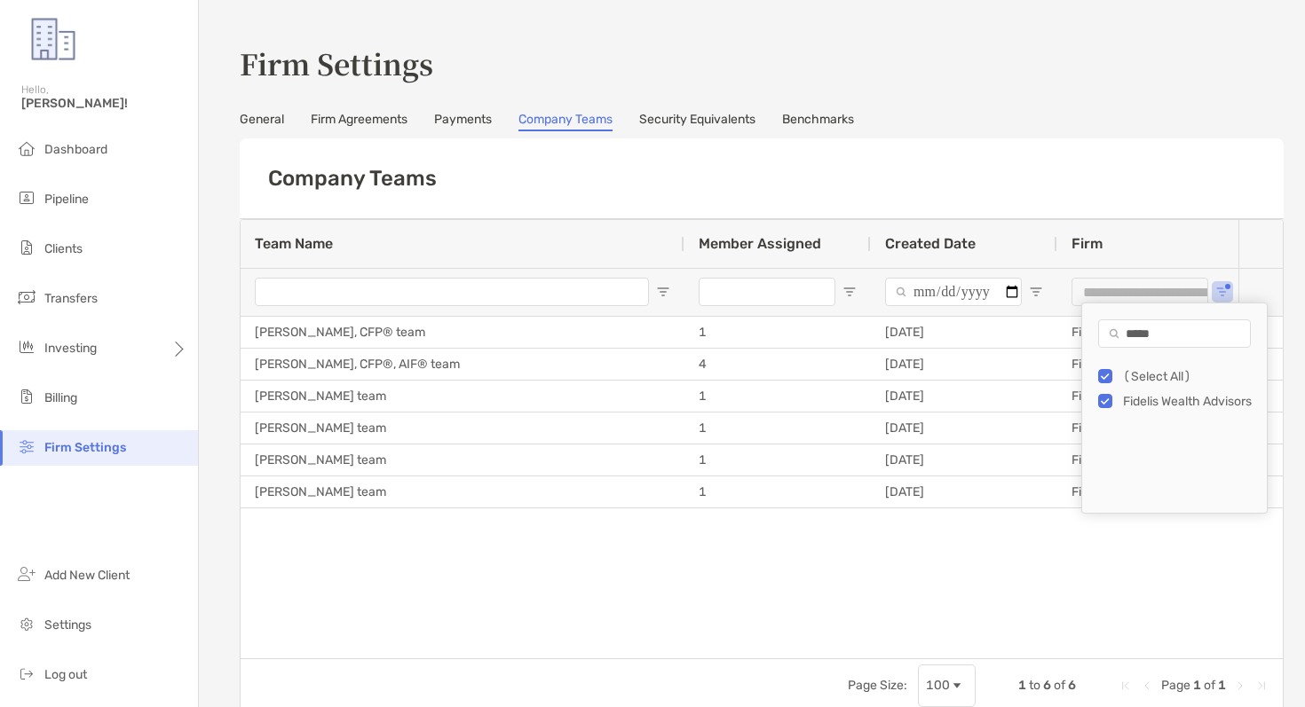
click at [919, 166] on div "Company Teams" at bounding box center [762, 178] width 1044 height 81
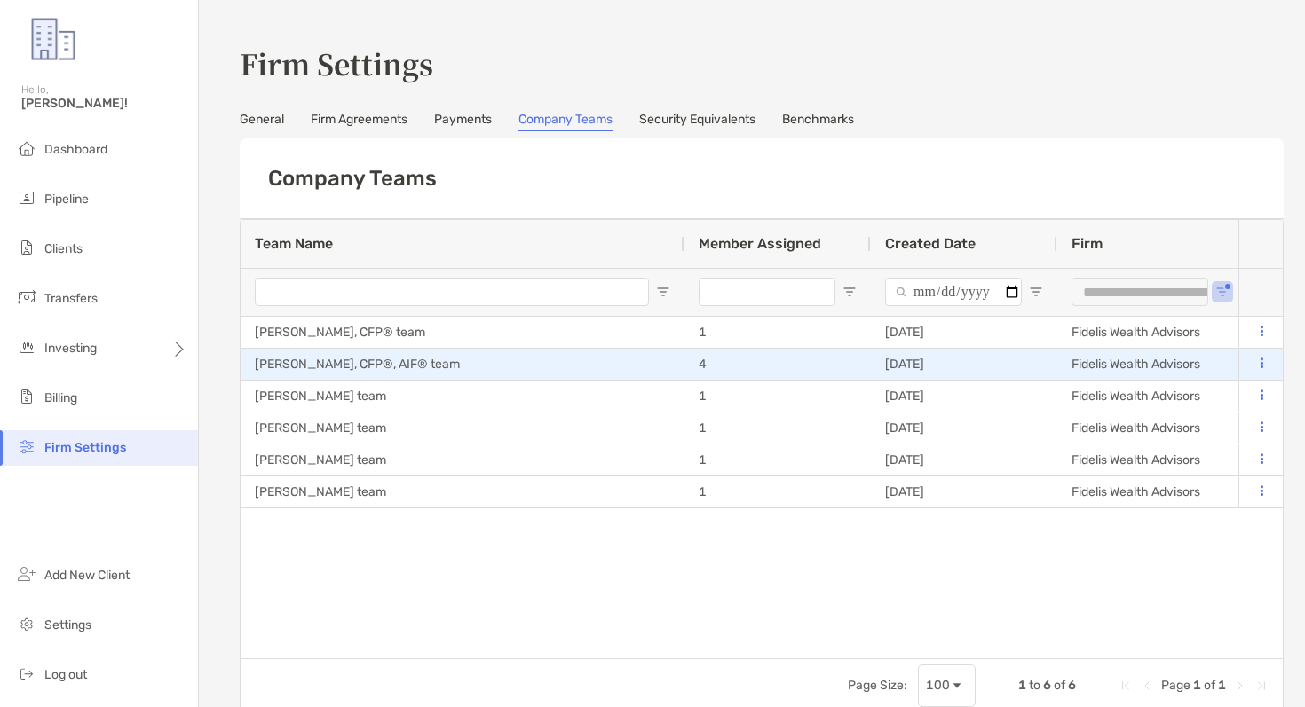
click at [1260, 366] on icon at bounding box center [1261, 364] width 3 height 12
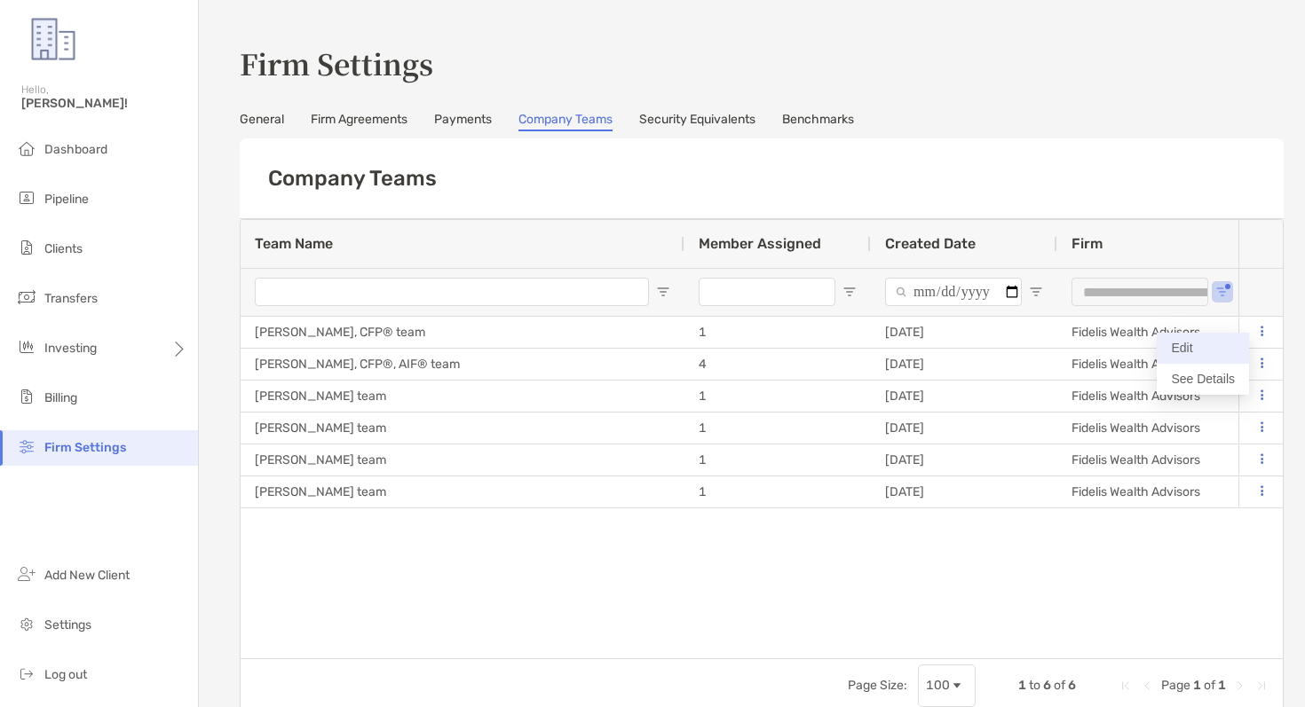
click at [1197, 354] on button "Edit" at bounding box center [1203, 348] width 92 height 31
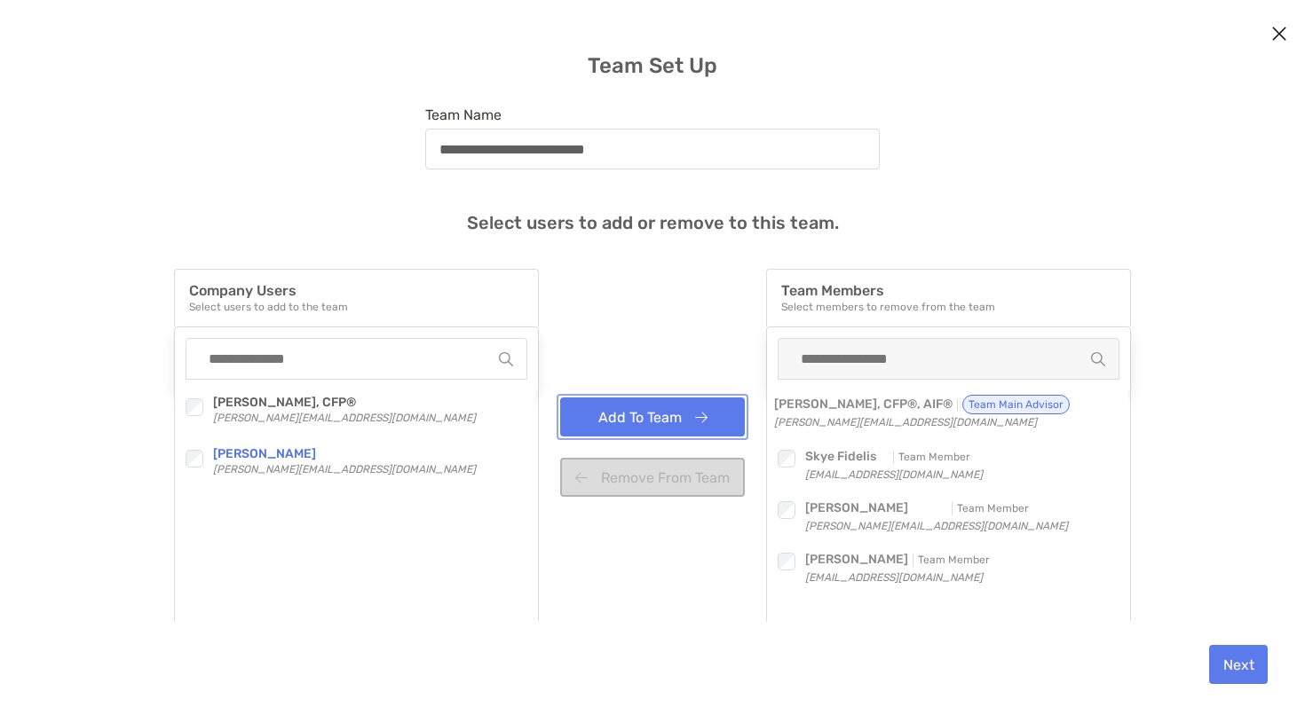
click at [613, 416] on button "Add To Team" at bounding box center [652, 417] width 185 height 39
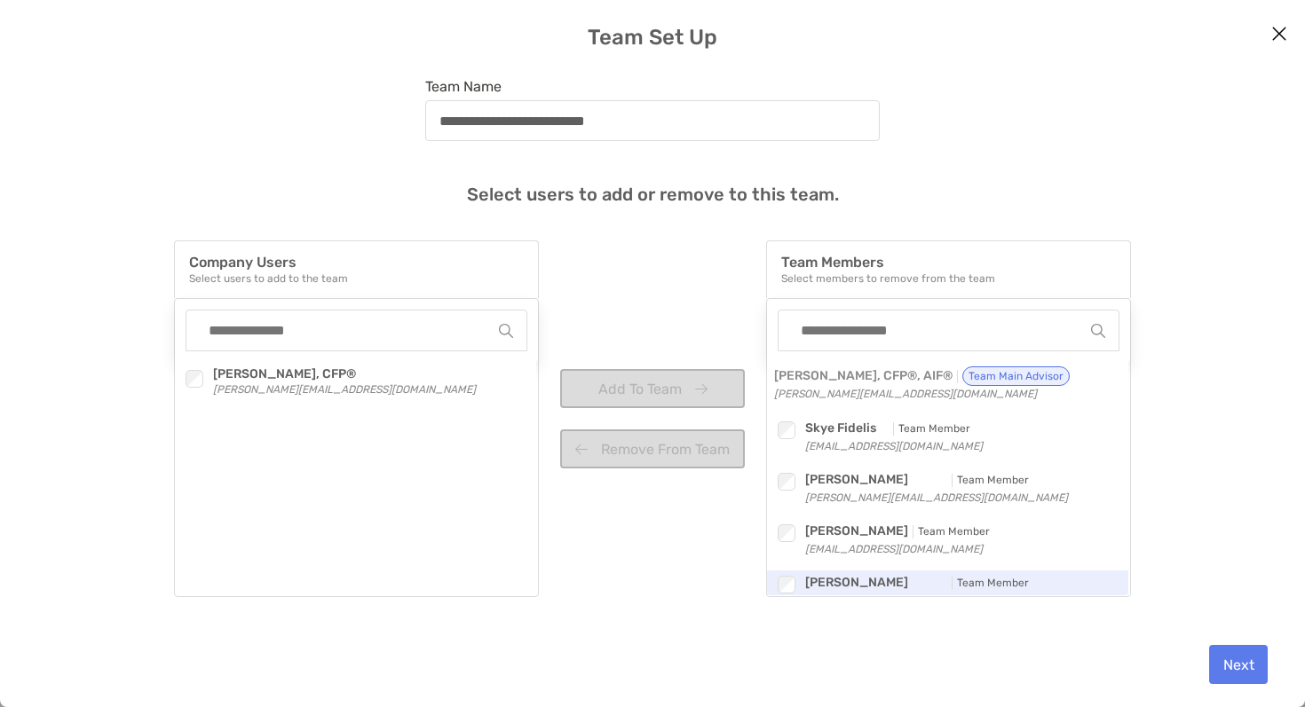
scroll to position [27, 0]
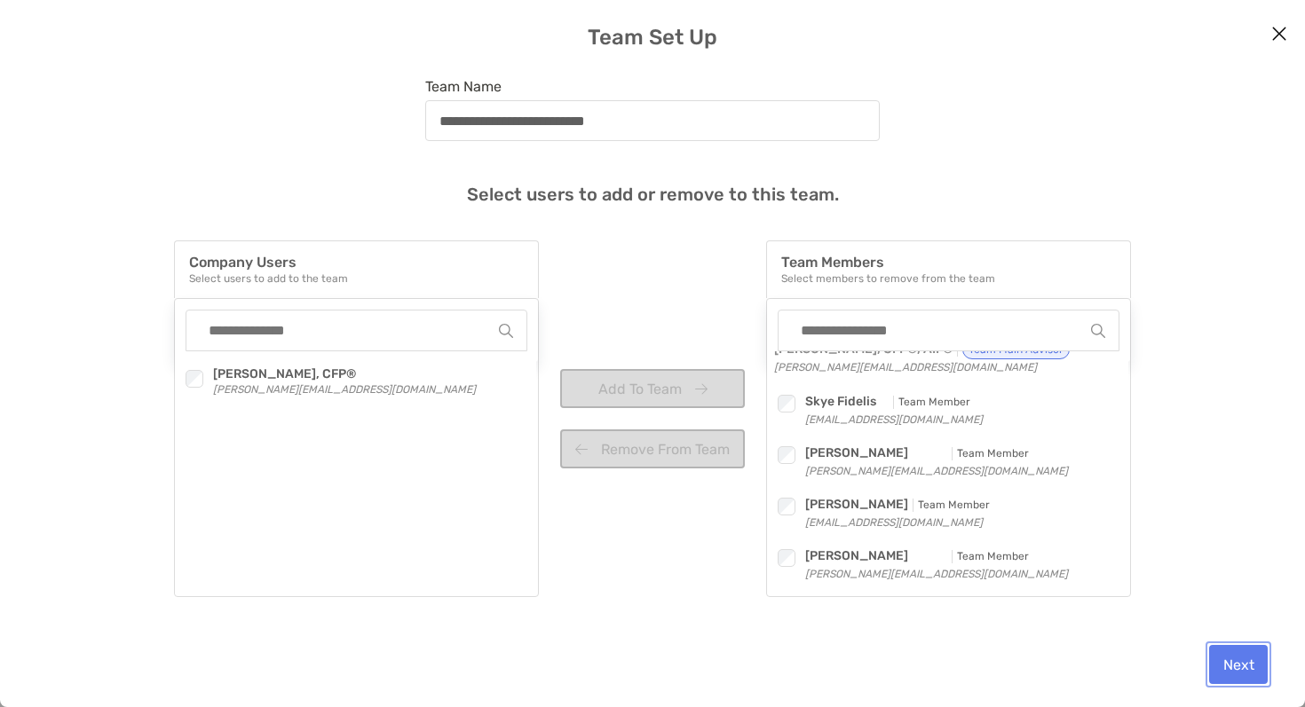
click at [1235, 667] on button "Next" at bounding box center [1238, 664] width 59 height 39
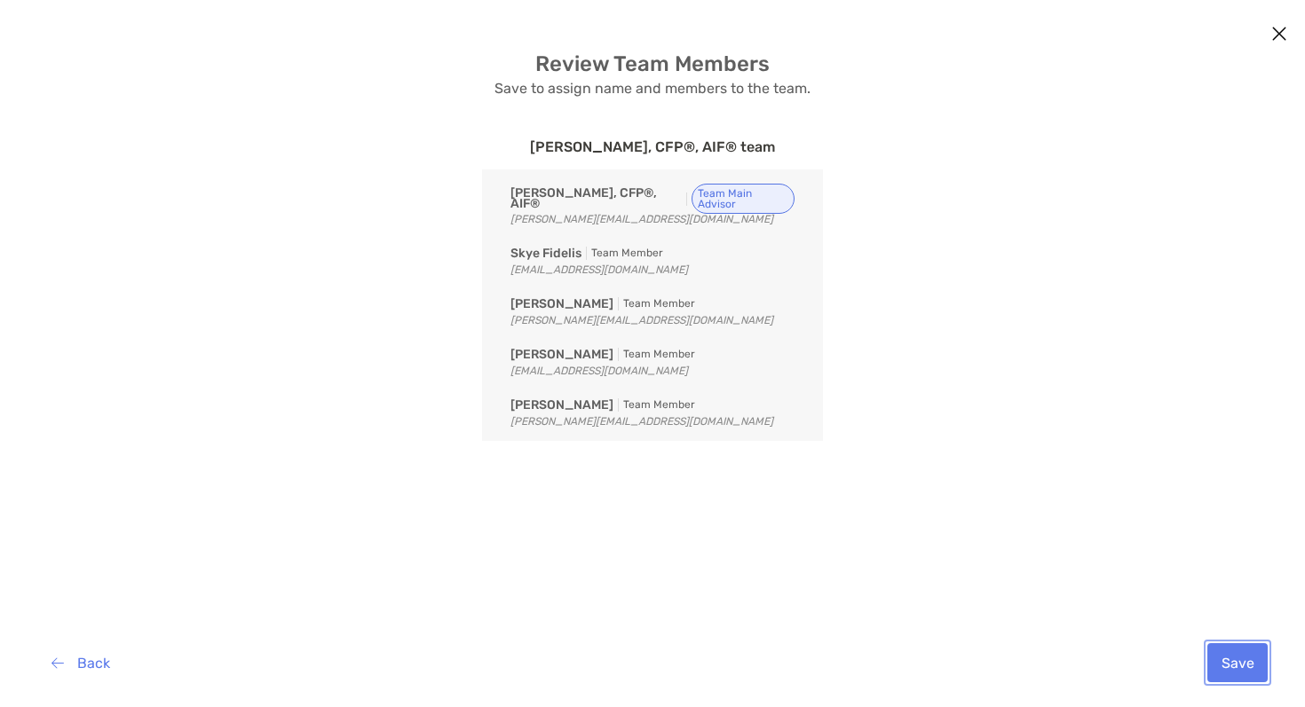
click at [1227, 659] on button "Save" at bounding box center [1237, 662] width 60 height 39
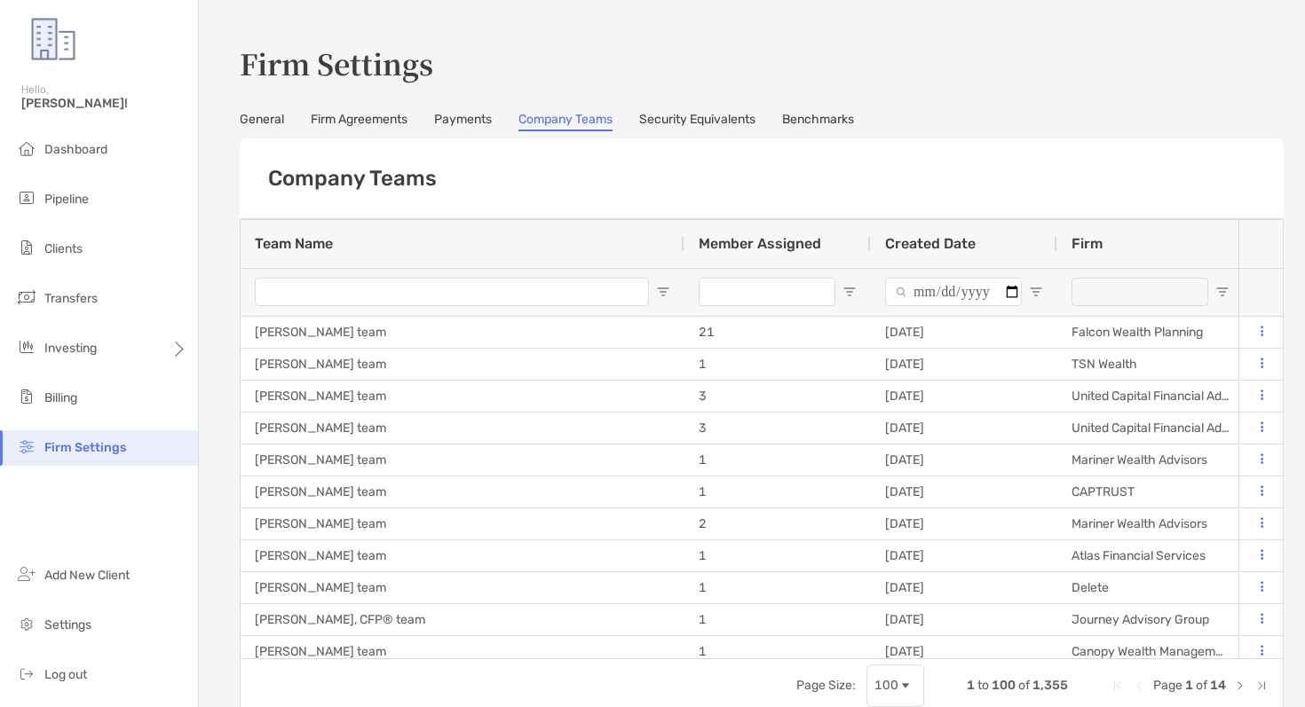
type input "**********"
